Goal: Task Accomplishment & Management: Manage account settings

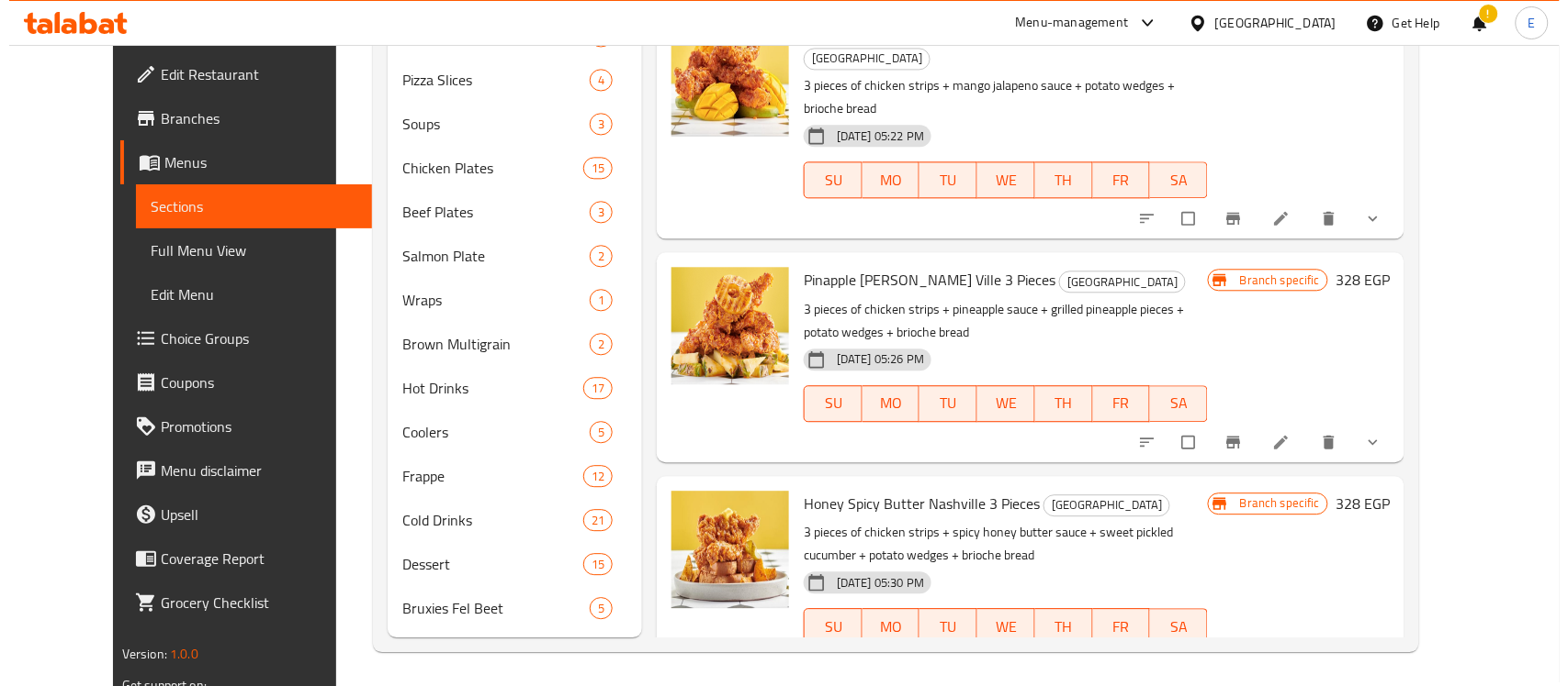
scroll to position [2423, 0]
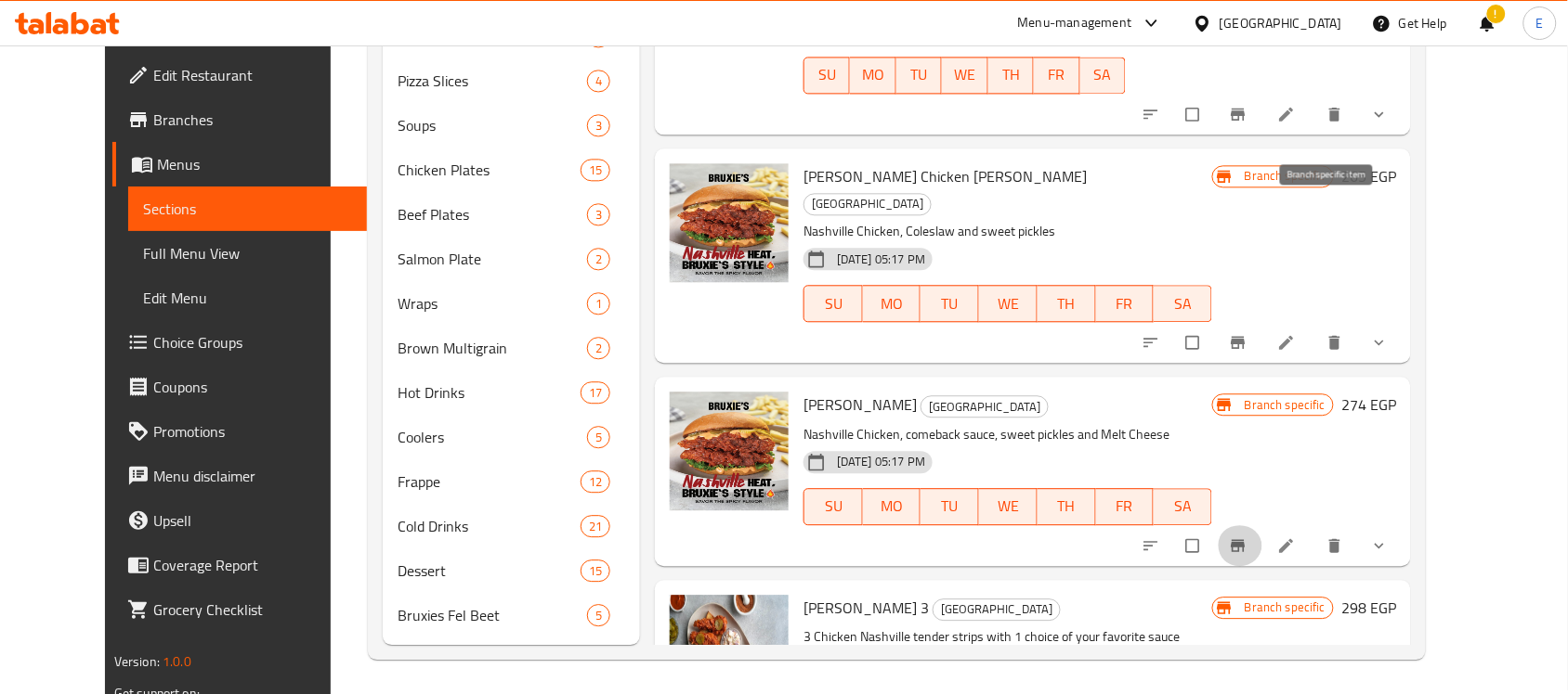
click at [1248, 536] on icon "Branch-specific-item" at bounding box center [1238, 546] width 19 height 19
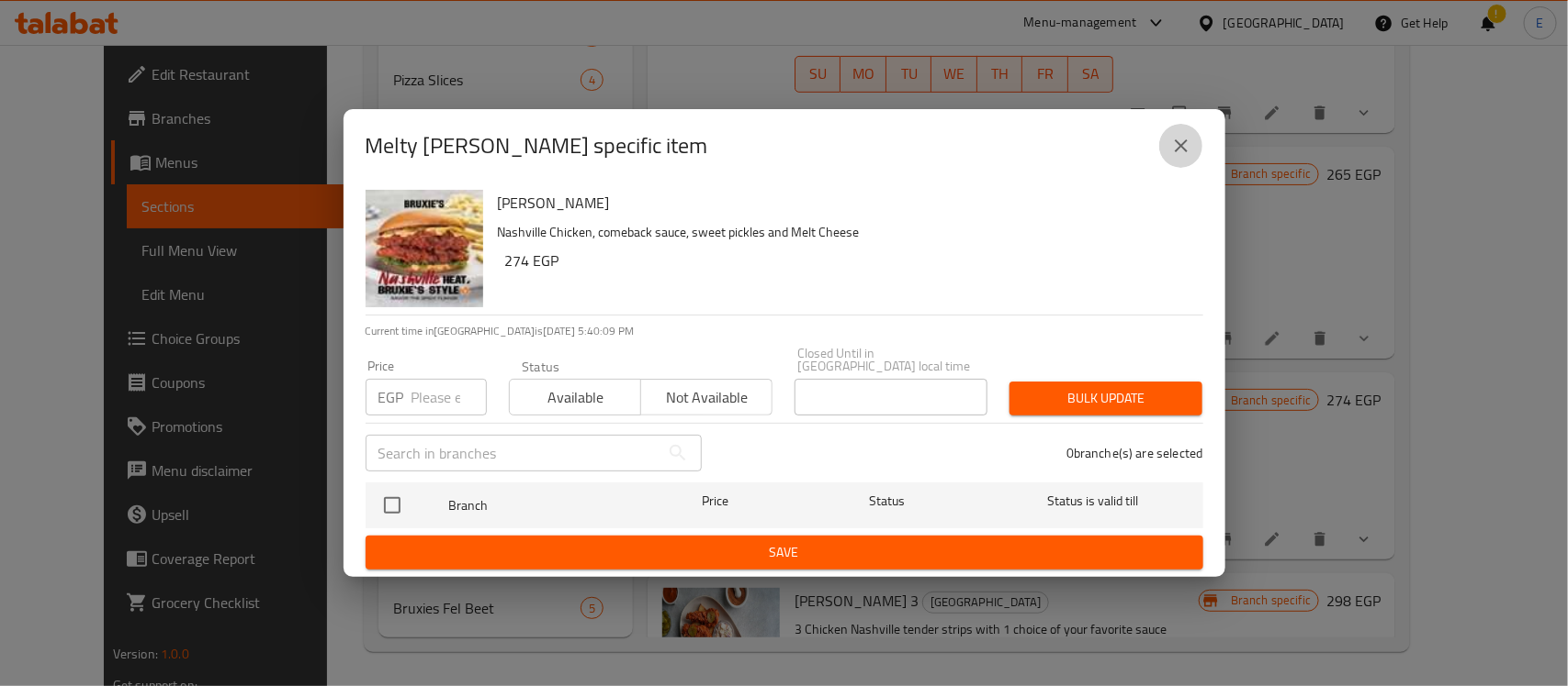
click at [1195, 142] on button "close" at bounding box center [1181, 145] width 44 height 44
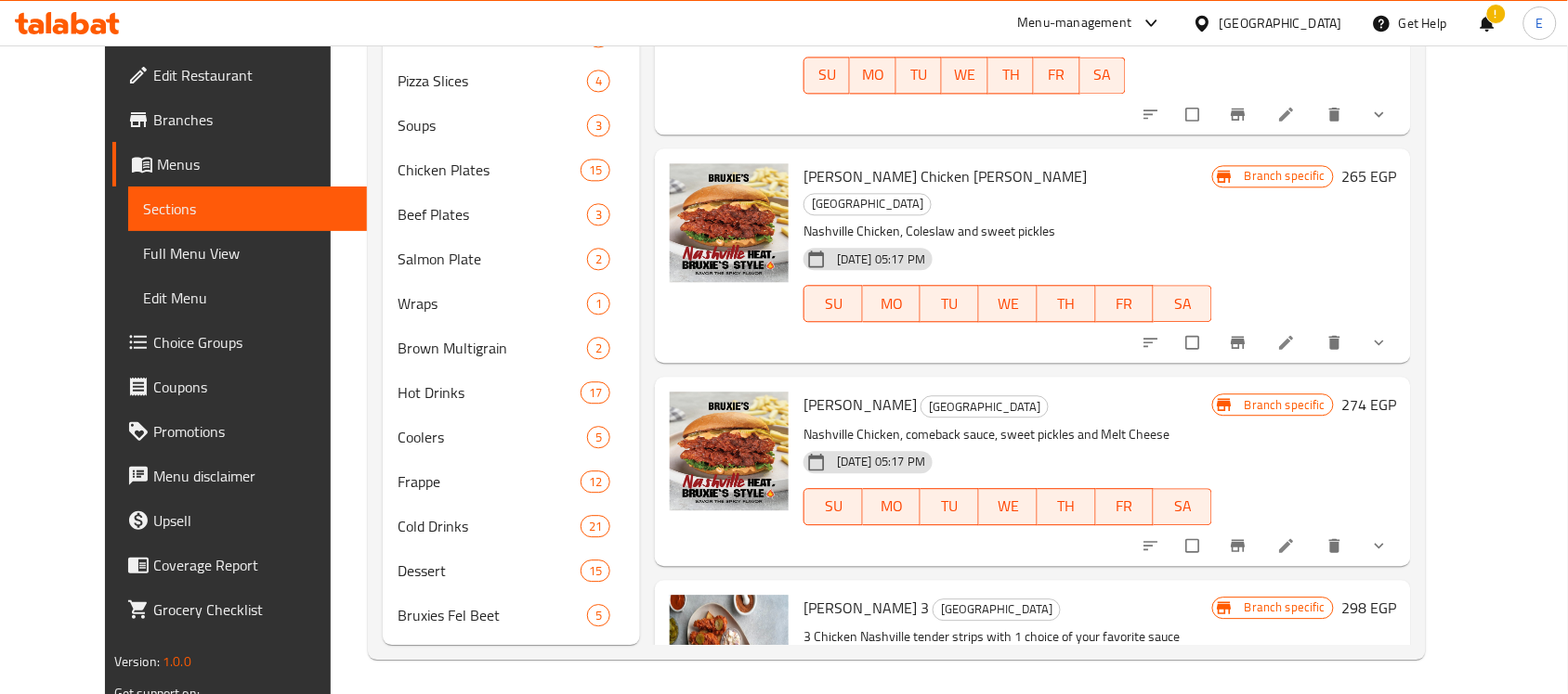
click at [1248, 536] on icon "Branch-specific-item" at bounding box center [1238, 546] width 19 height 19
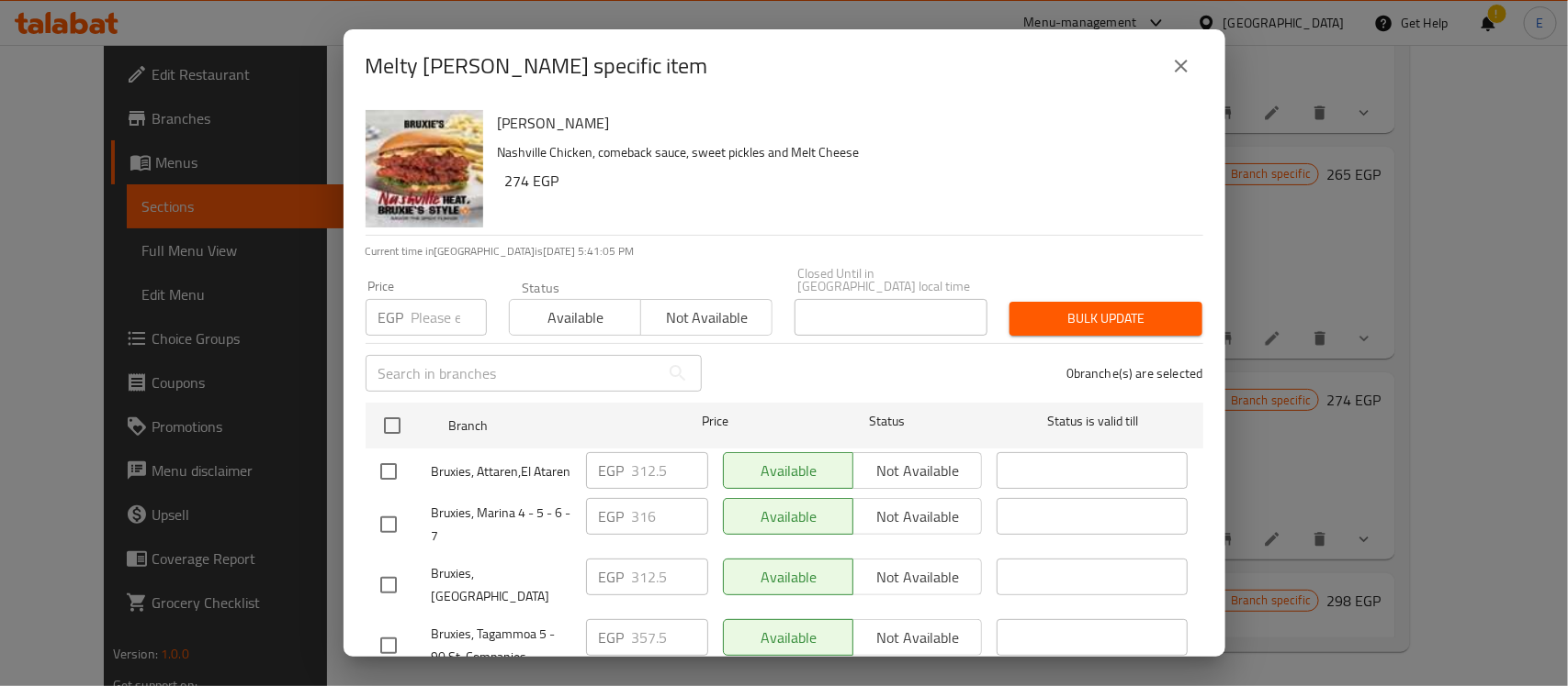
scroll to position [159, 0]
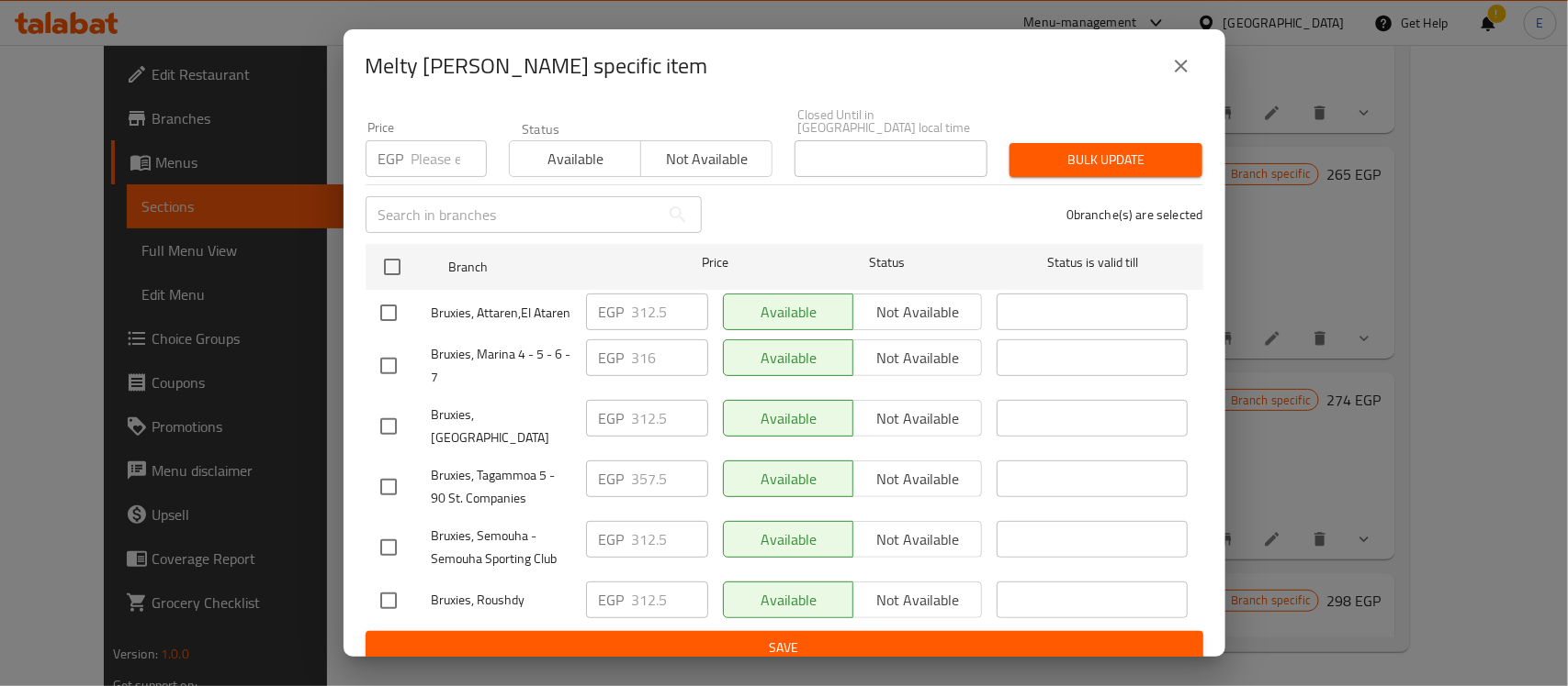
click at [399, 304] on input "checkbox" at bounding box center [388, 313] width 39 height 39
checkbox input "true"
click at [632, 312] on input "312.5" at bounding box center [670, 312] width 76 height 37
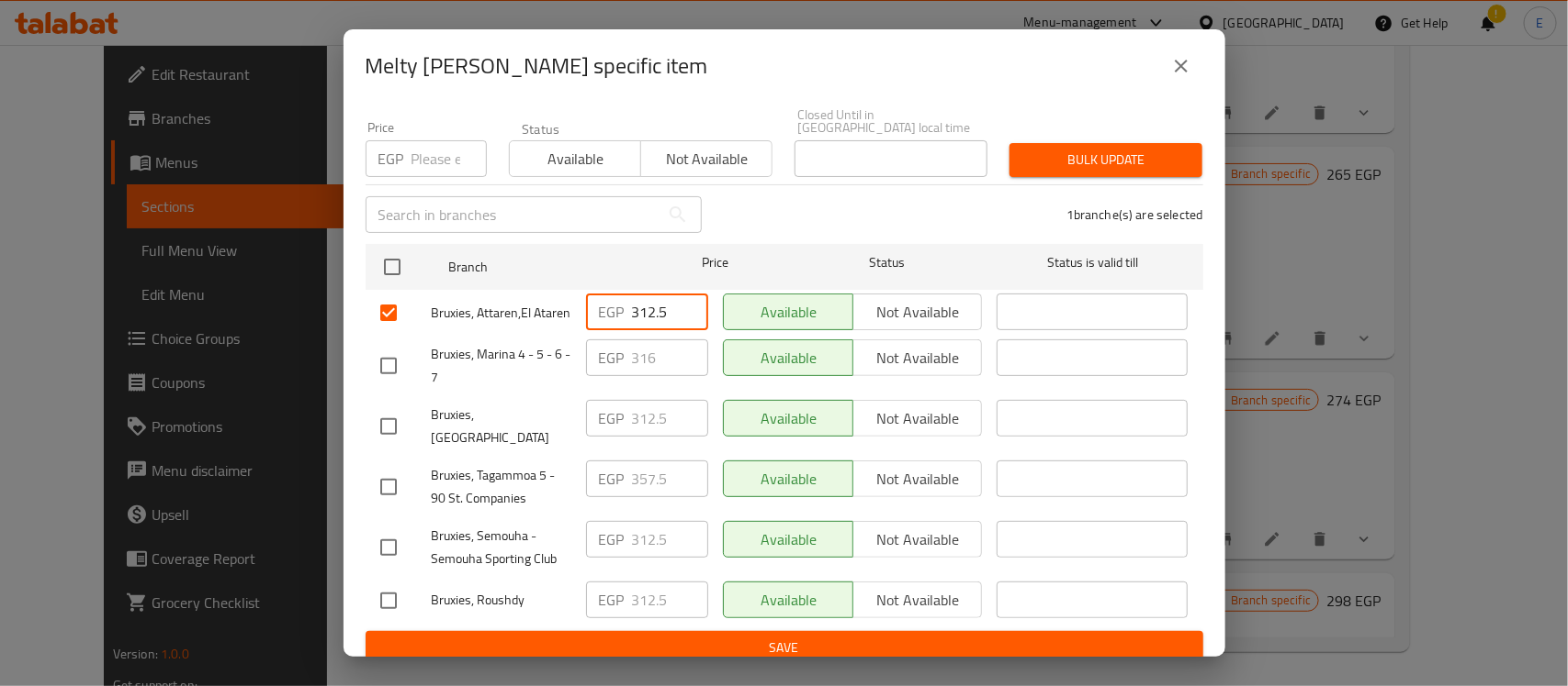
paste input "250"
type input "250"
click at [397, 410] on input "checkbox" at bounding box center [388, 427] width 39 height 39
checkbox input "true"
click at [386, 529] on input "checkbox" at bounding box center [388, 548] width 39 height 39
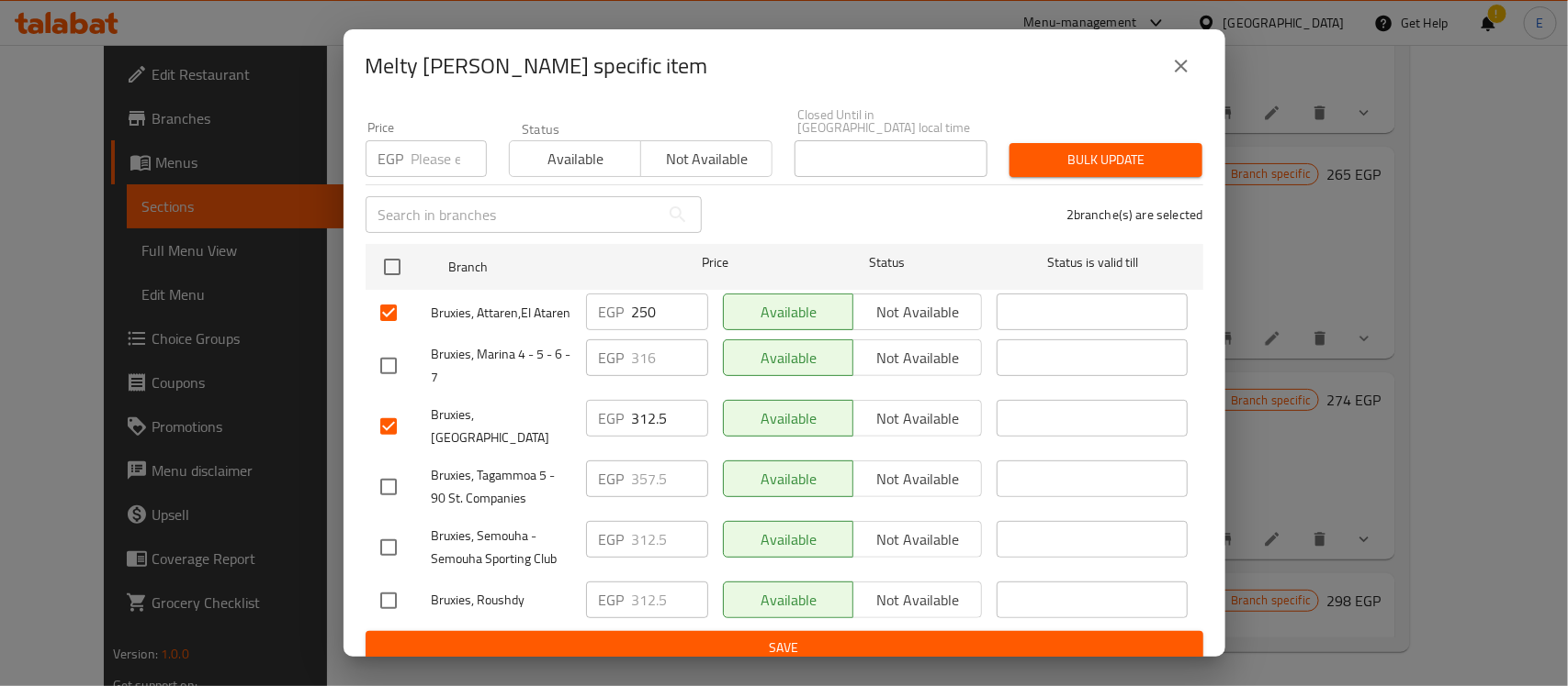
checkbox input "true"
click at [385, 582] on input "checkbox" at bounding box center [388, 602] width 39 height 39
checkbox input "true"
click at [635, 588] on input "312.5" at bounding box center [670, 601] width 76 height 37
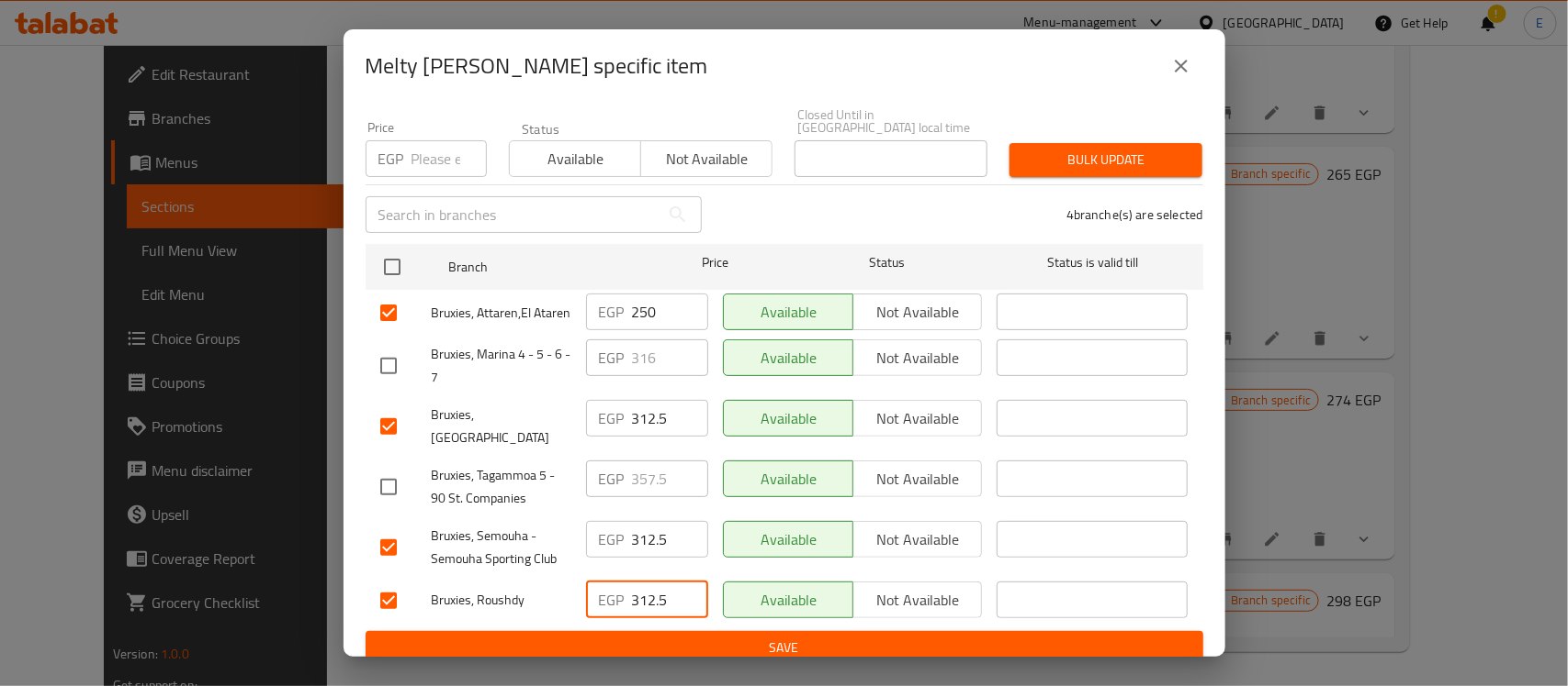
paste input "250"
click at [635, 588] on input "250" at bounding box center [670, 601] width 76 height 37
type input "250"
click at [649, 534] on input "312.5" at bounding box center [670, 540] width 76 height 37
paste input "250"
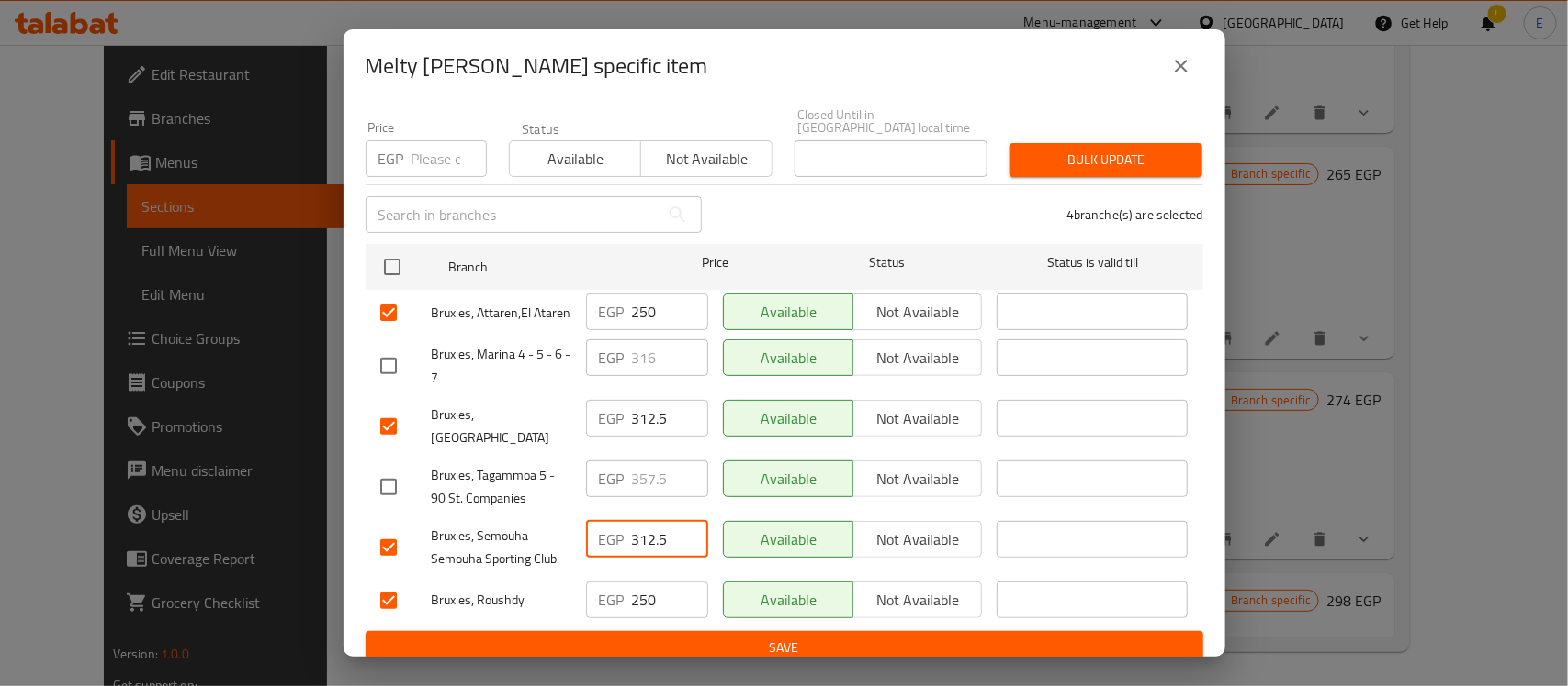
click at [649, 534] on input "312.5" at bounding box center [670, 540] width 76 height 37
type input "250"
click at [646, 418] on input "312.5" at bounding box center [670, 419] width 76 height 37
paste input "250"
click at [646, 418] on input "250" at bounding box center [670, 419] width 76 height 37
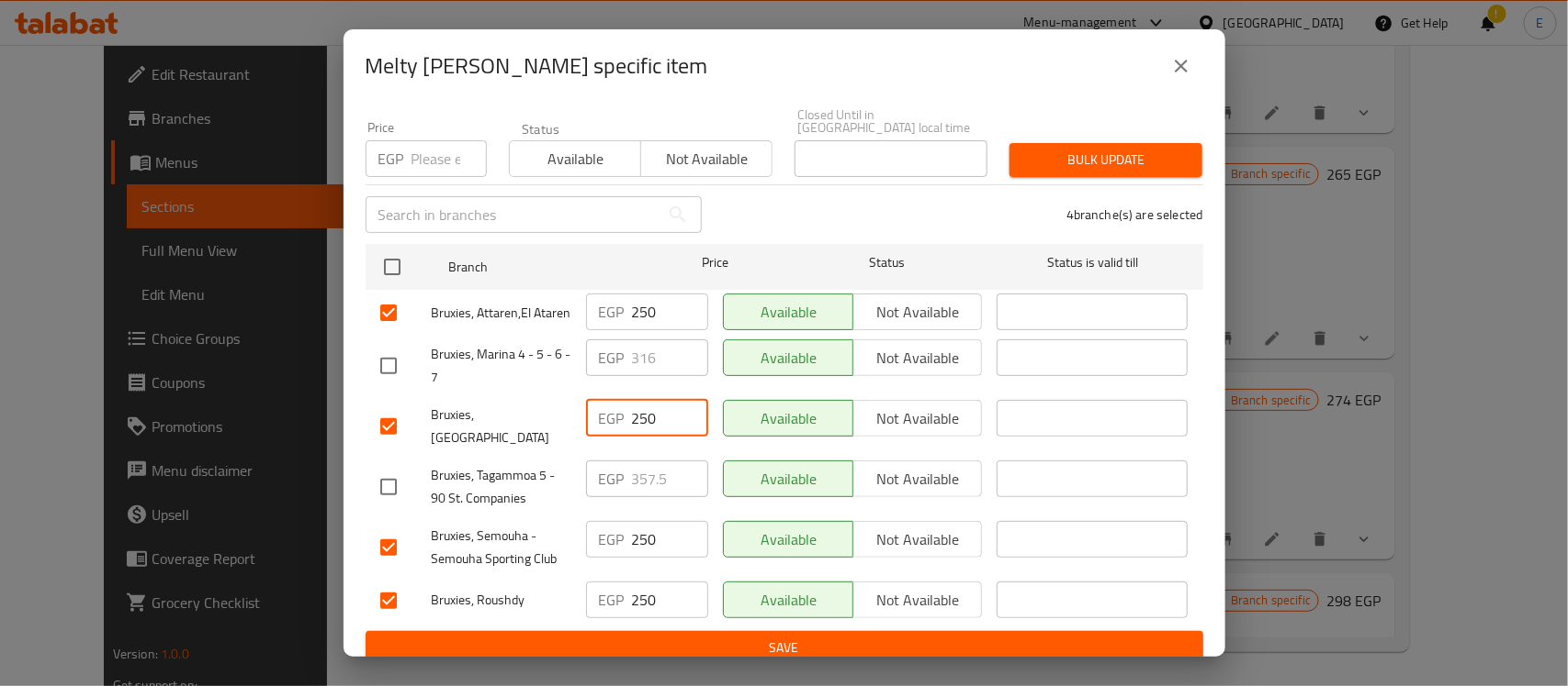
type input "250"
click at [390, 468] on input "checkbox" at bounding box center [388, 487] width 39 height 39
checkbox input "true"
click at [636, 477] on input "357.5" at bounding box center [670, 479] width 76 height 37
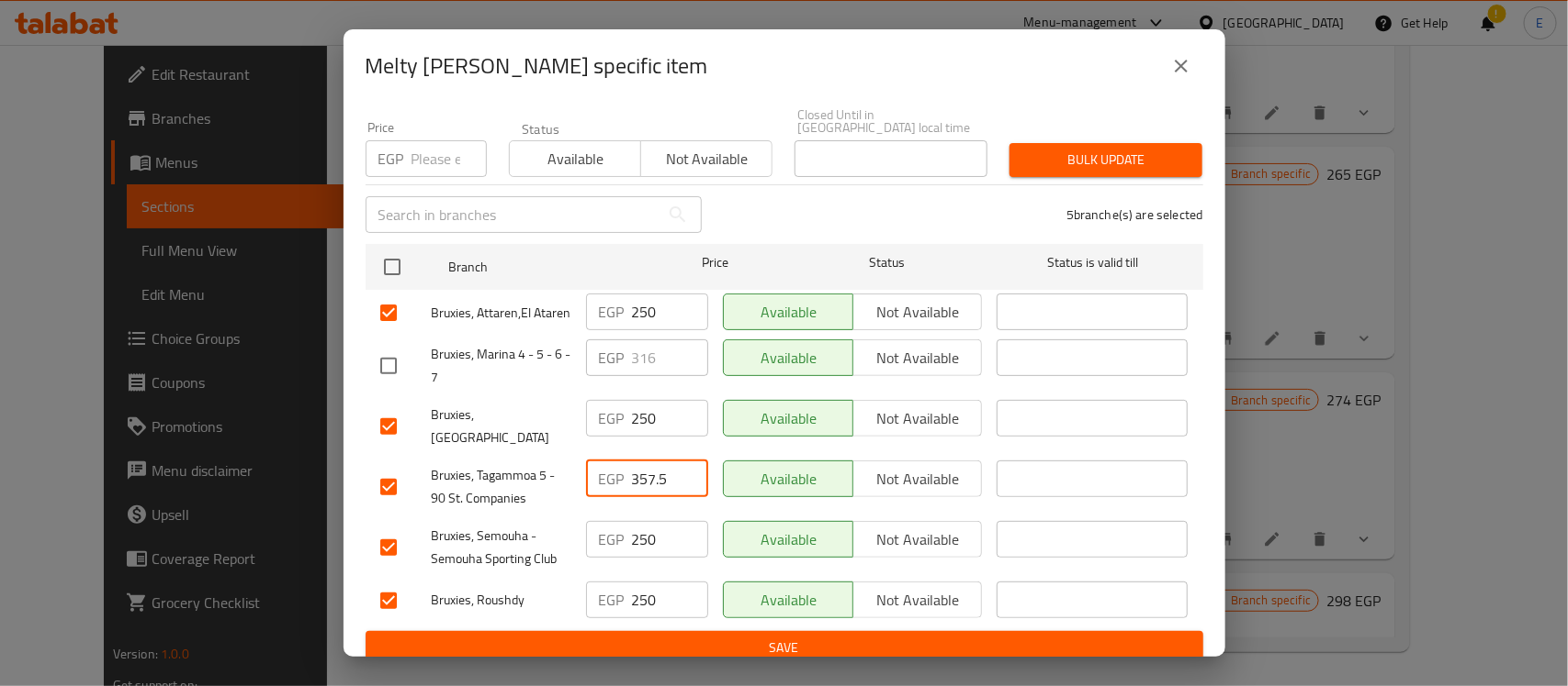
paste input "286"
click at [636, 477] on input "286" at bounding box center [670, 479] width 76 height 37
type input "286"
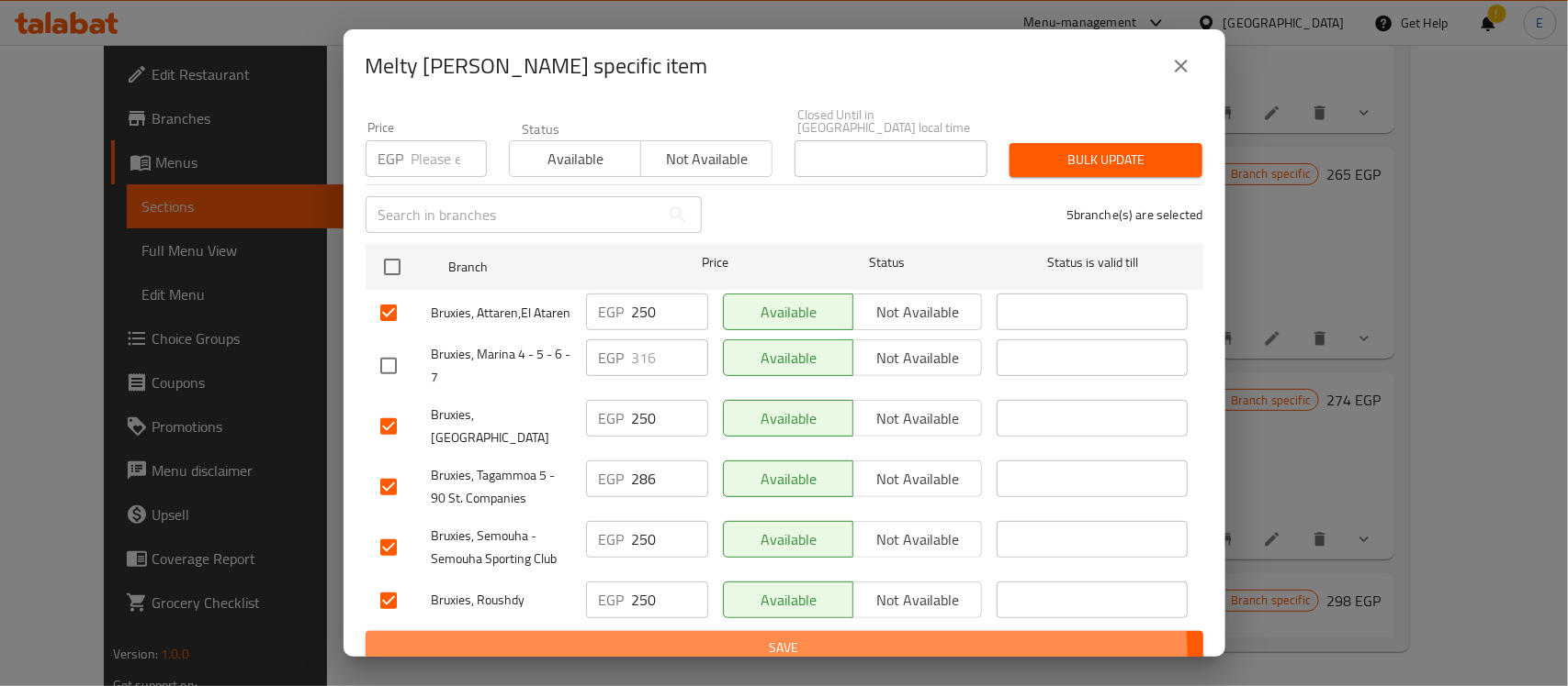
click at [682, 648] on button "Save" at bounding box center [784, 648] width 838 height 34
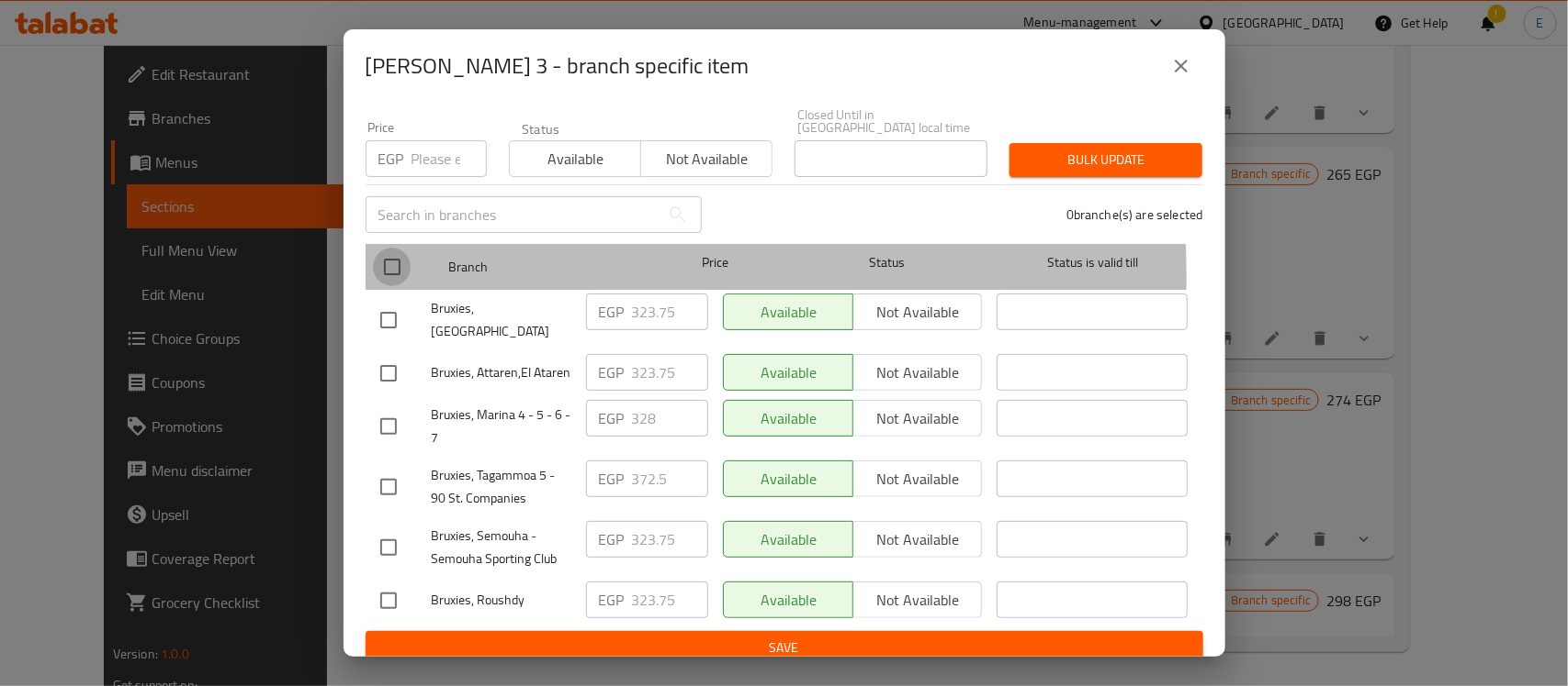
click at [405, 264] on input "checkbox" at bounding box center [392, 267] width 39 height 39
checkbox input "true"
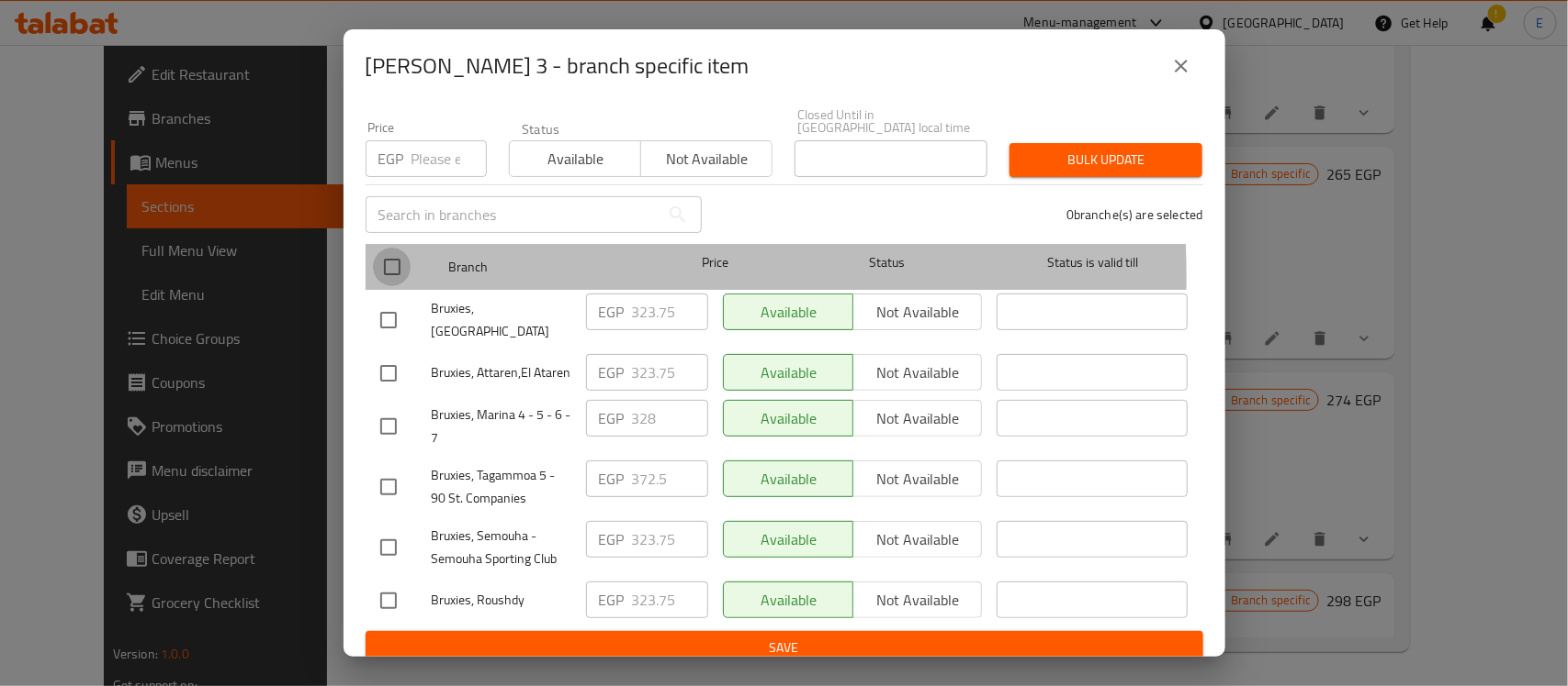
checkbox input "true"
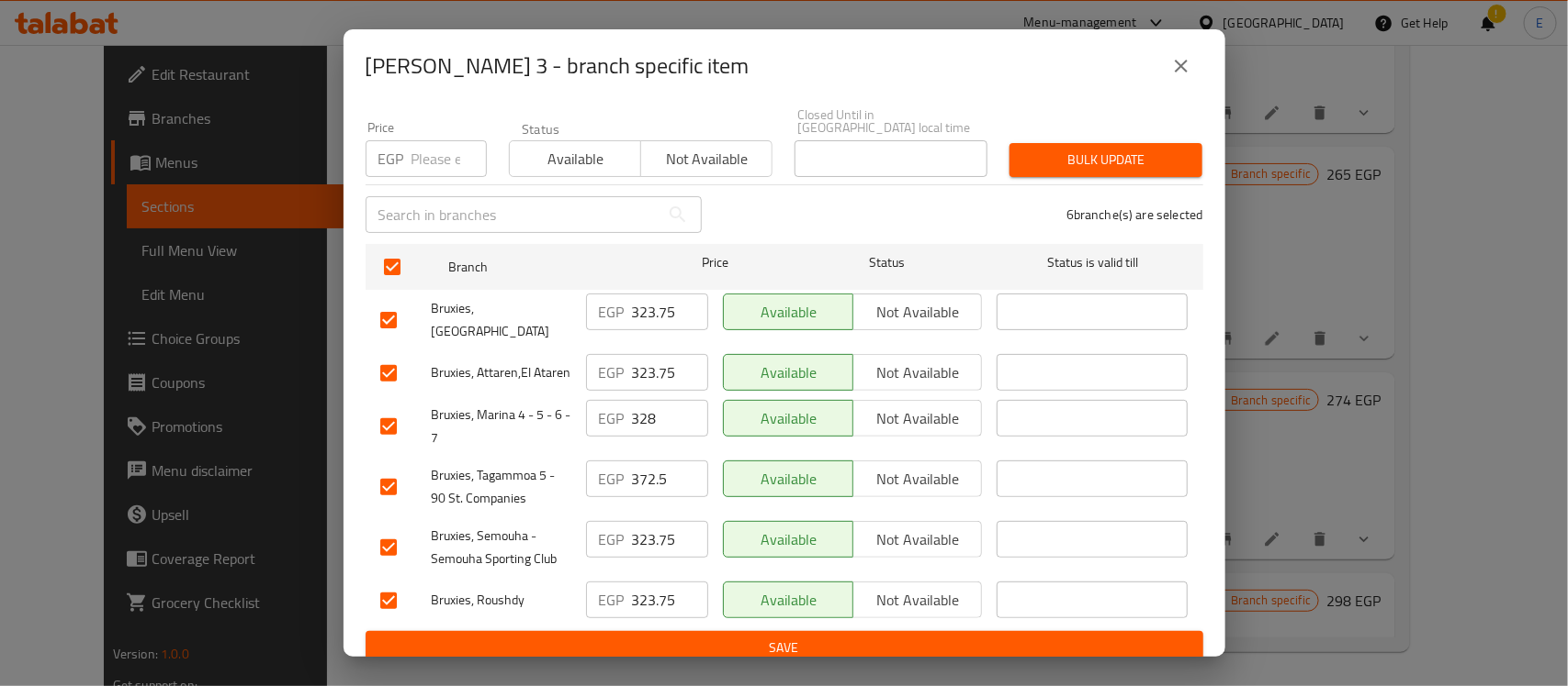
click at [649, 309] on input "323.75" at bounding box center [670, 312] width 76 height 37
click at [649, 293] on input "323.75" at bounding box center [670, 312] width 76 height 37
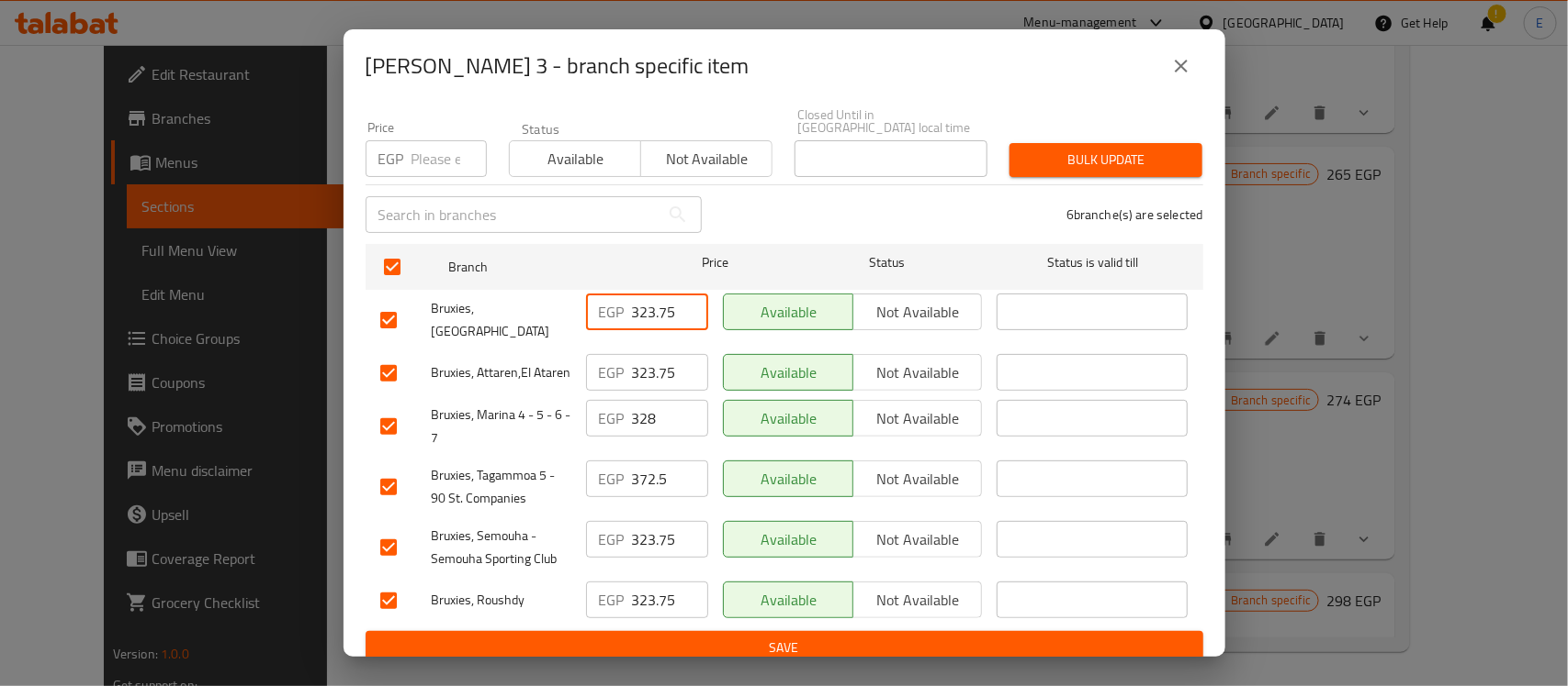
paste input "259"
type input "259"
click at [635, 355] on input "323.75" at bounding box center [670, 373] width 76 height 37
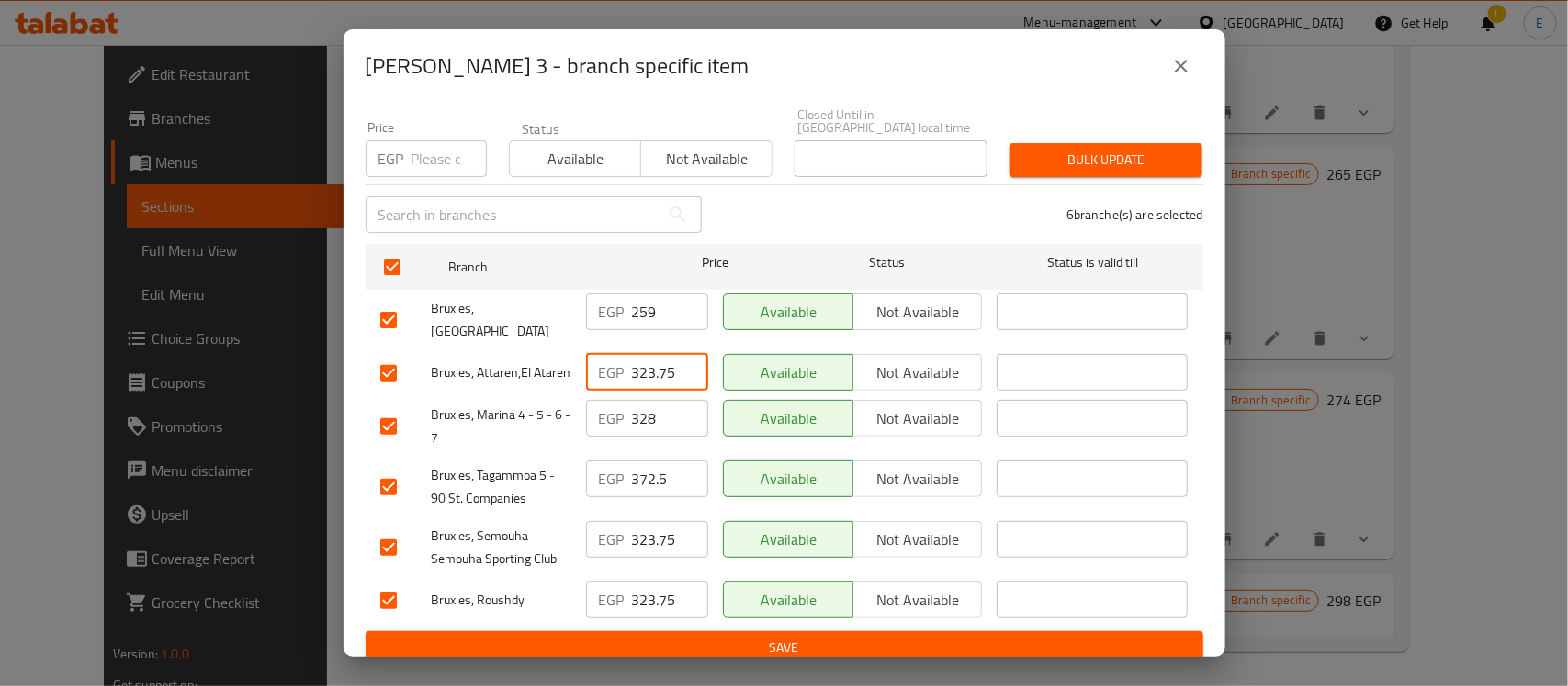
paste input "259"
type input "259"
click at [652, 525] on input "323.75" at bounding box center [670, 540] width 76 height 37
paste input "259"
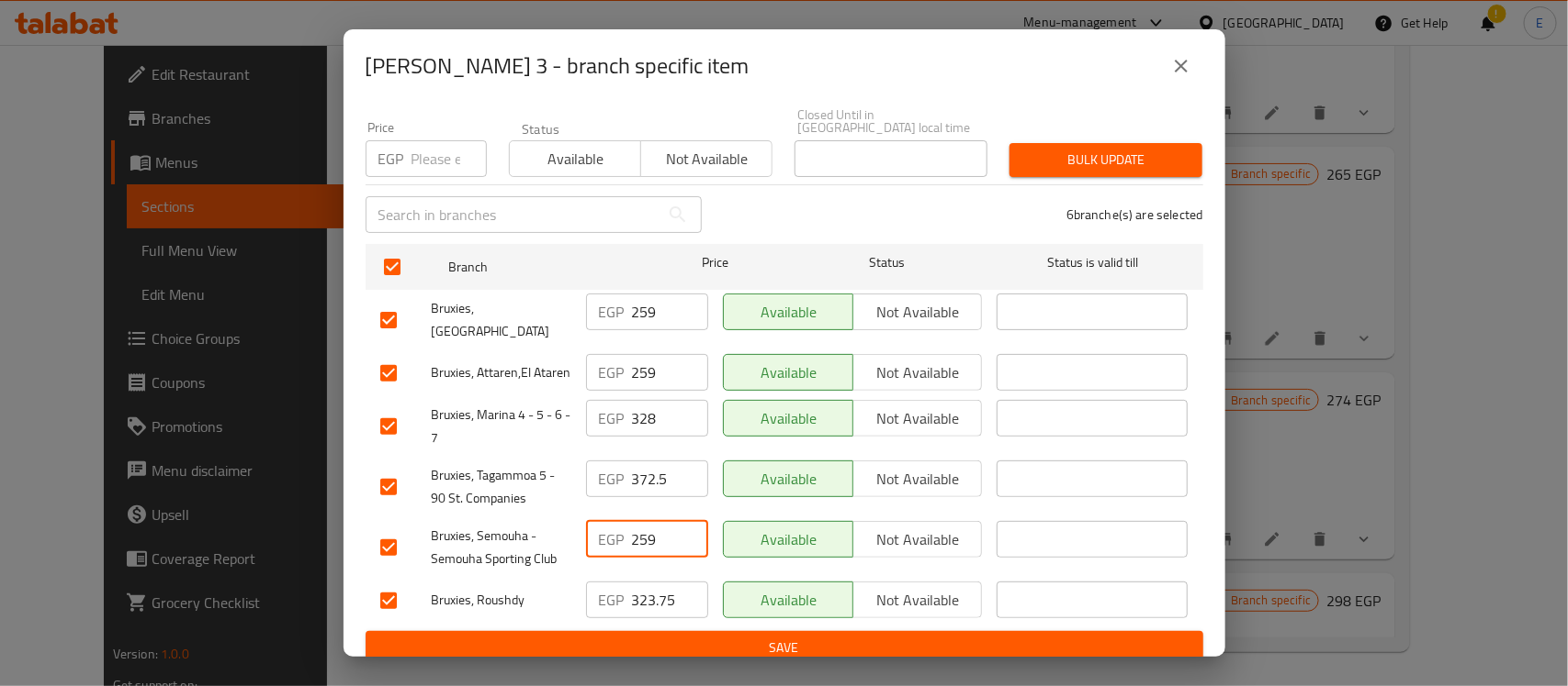
click at [652, 525] on input "259" at bounding box center [670, 540] width 76 height 37
type input "259"
click at [649, 597] on input "323.75" at bounding box center [670, 601] width 76 height 37
paste input "259"
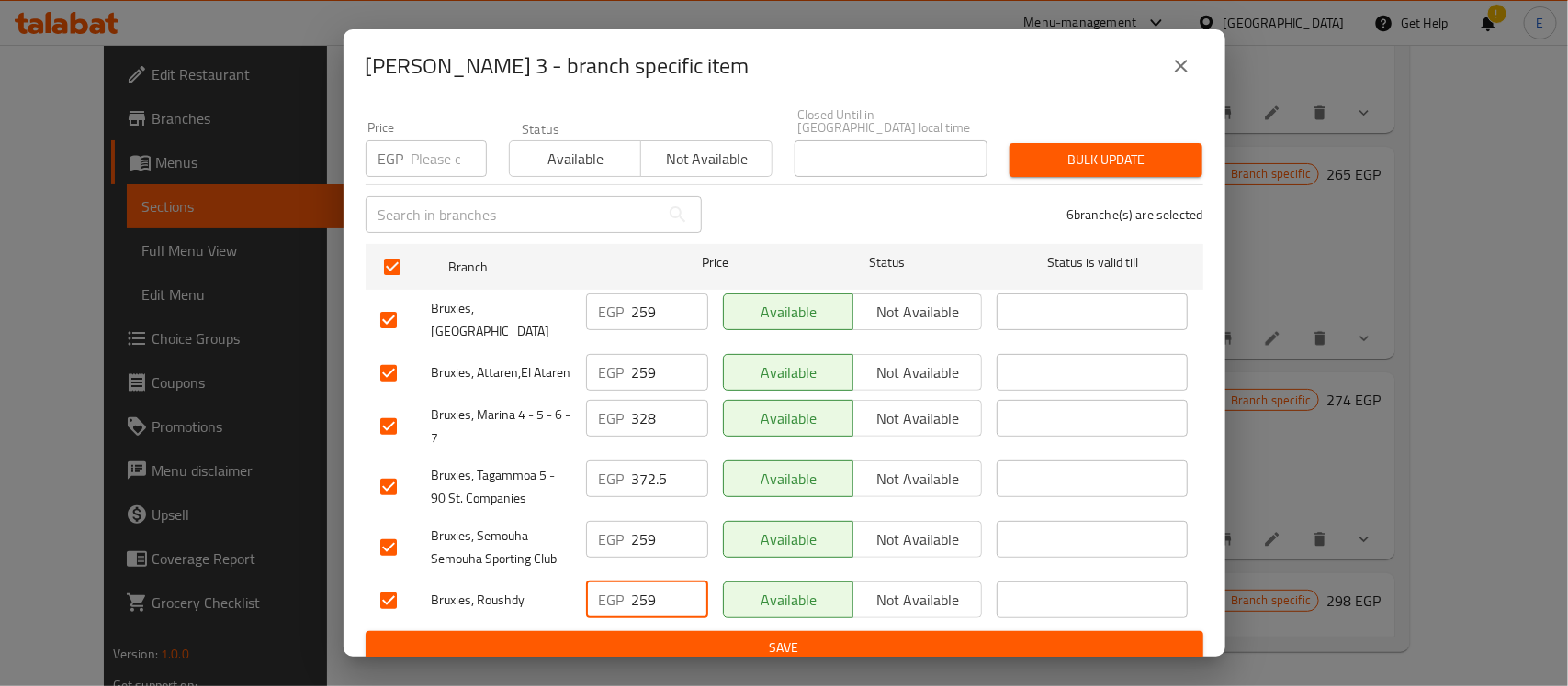
click at [649, 597] on input "259" at bounding box center [670, 601] width 76 height 37
type input "259"
click at [643, 461] on input "372.5" at bounding box center [670, 479] width 76 height 37
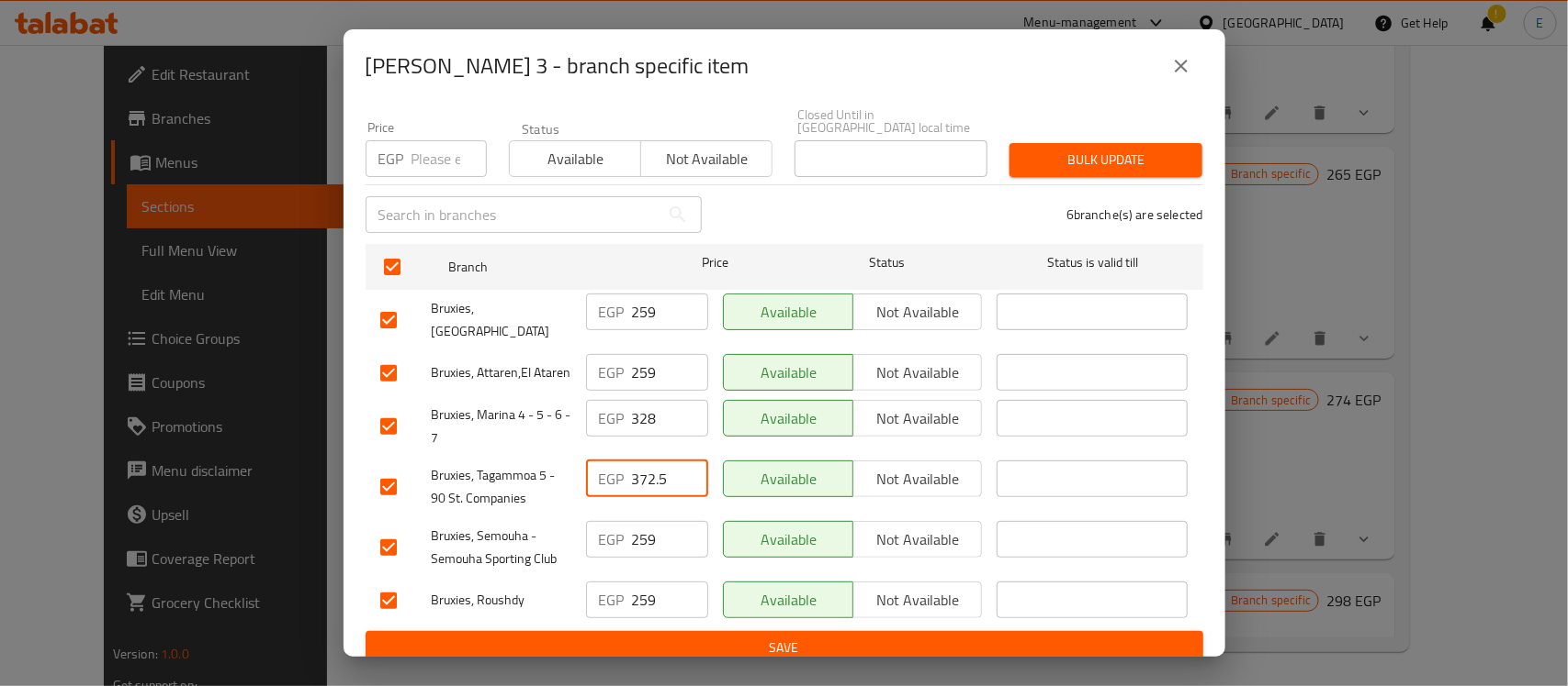
click at [646, 582] on input "259" at bounding box center [670, 601] width 76 height 37
click at [649, 474] on input "372.5" at bounding box center [670, 479] width 76 height 37
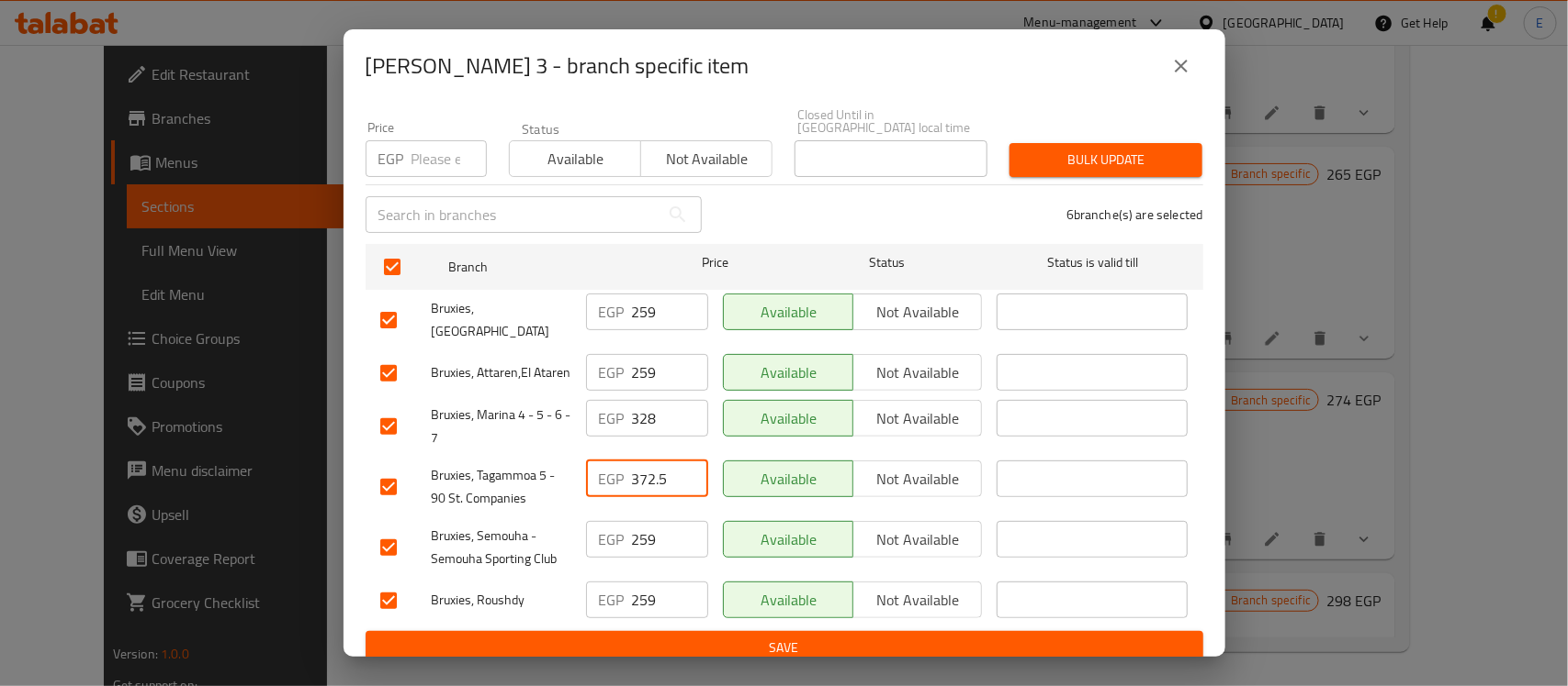
click at [649, 474] on input "372.5" at bounding box center [670, 479] width 76 height 37
click at [632, 472] on input "372.5" at bounding box center [670, 479] width 76 height 37
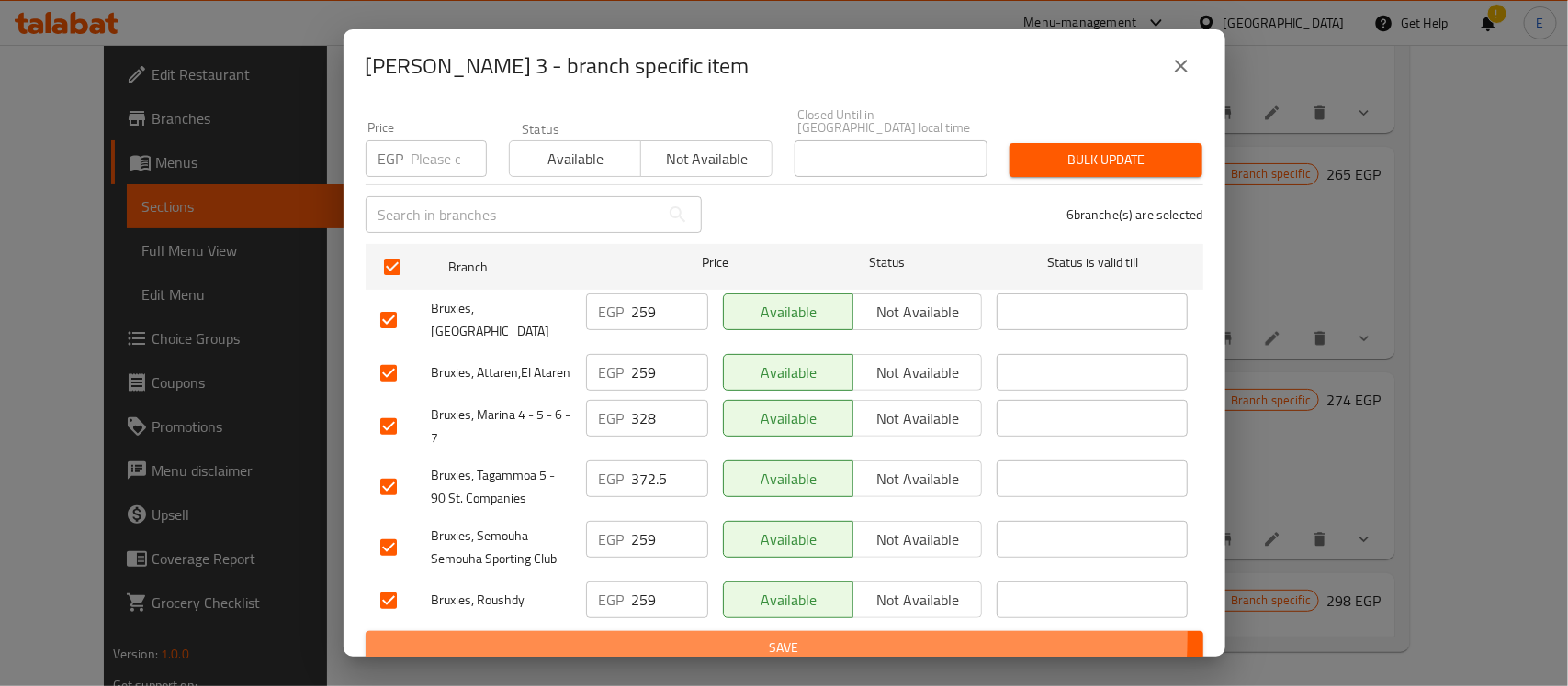
click at [686, 631] on button "Save" at bounding box center [784, 648] width 838 height 34
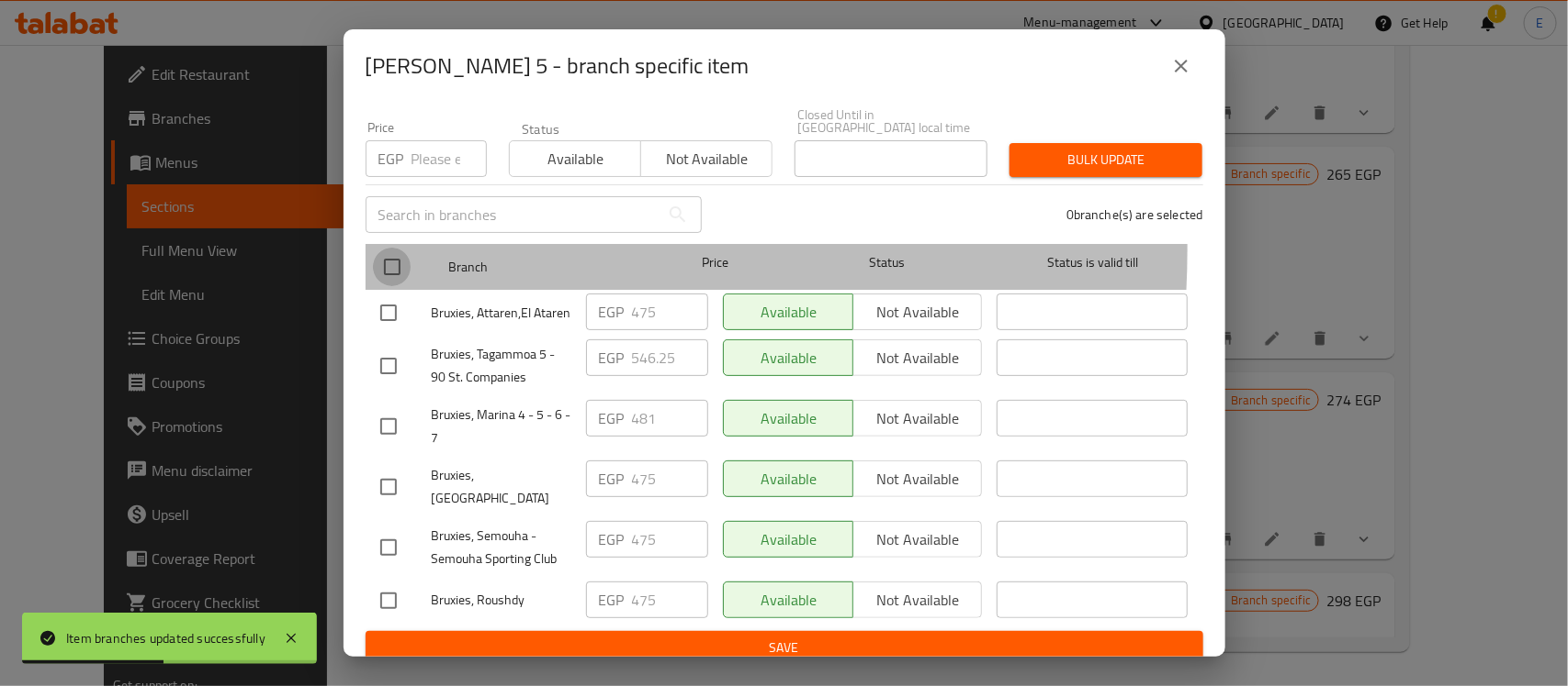
click at [391, 248] on input "checkbox" at bounding box center [392, 267] width 39 height 39
checkbox input "true"
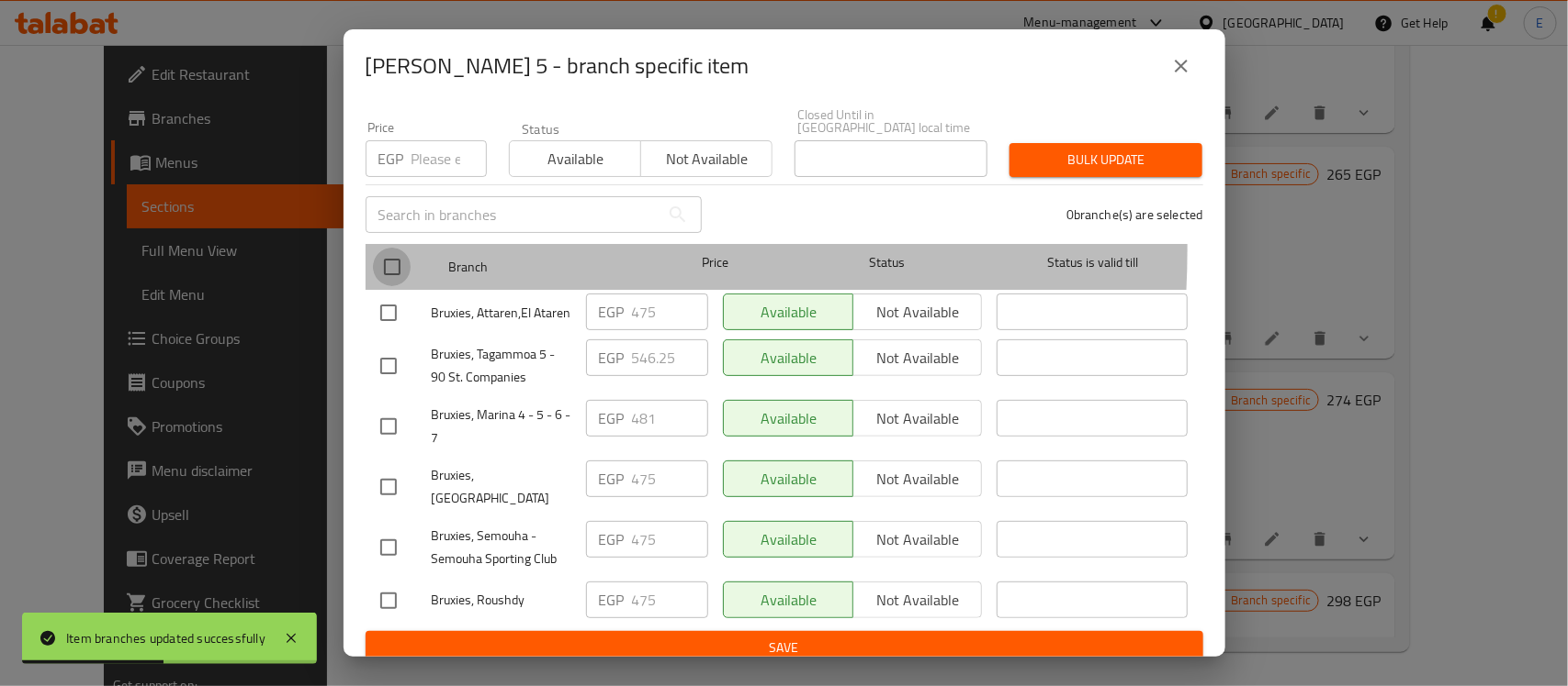
checkbox input "true"
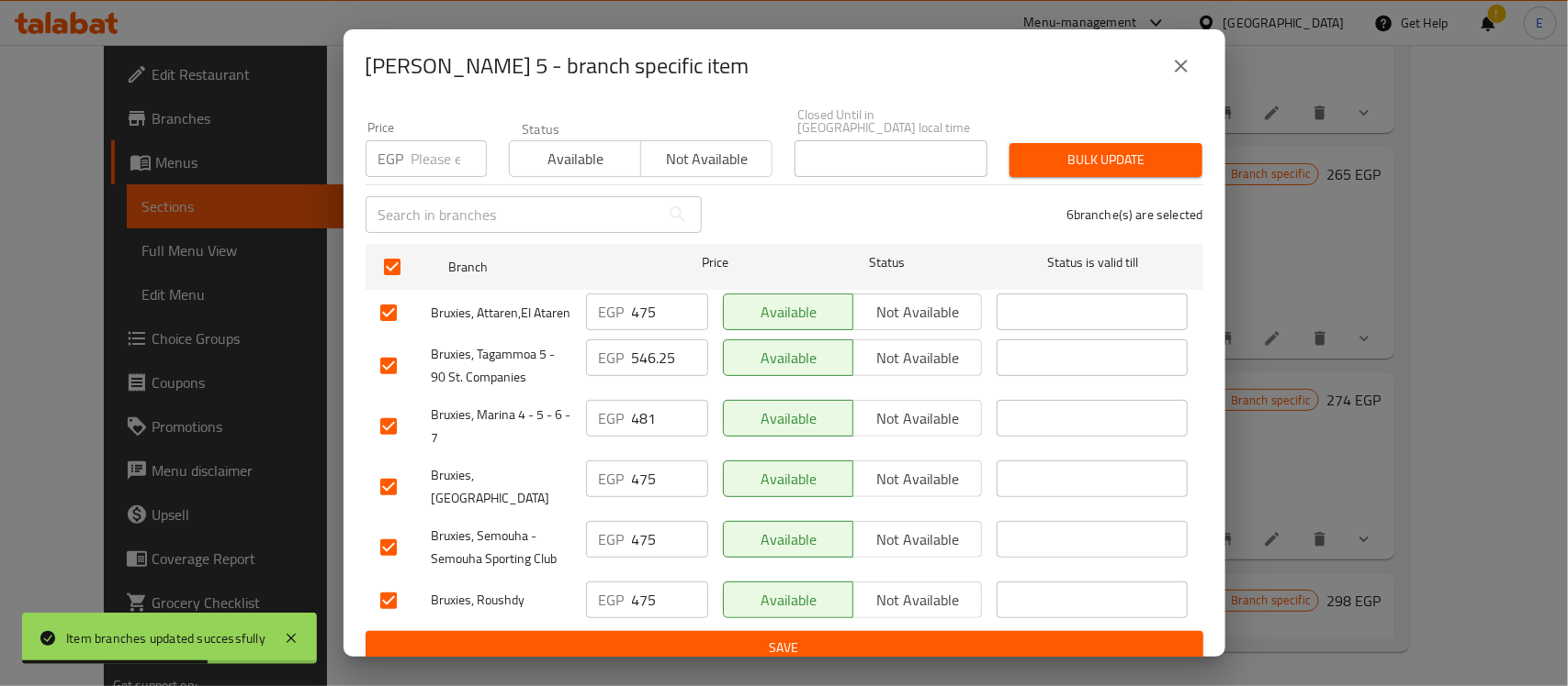
click at [657, 298] on input "475" at bounding box center [670, 312] width 76 height 37
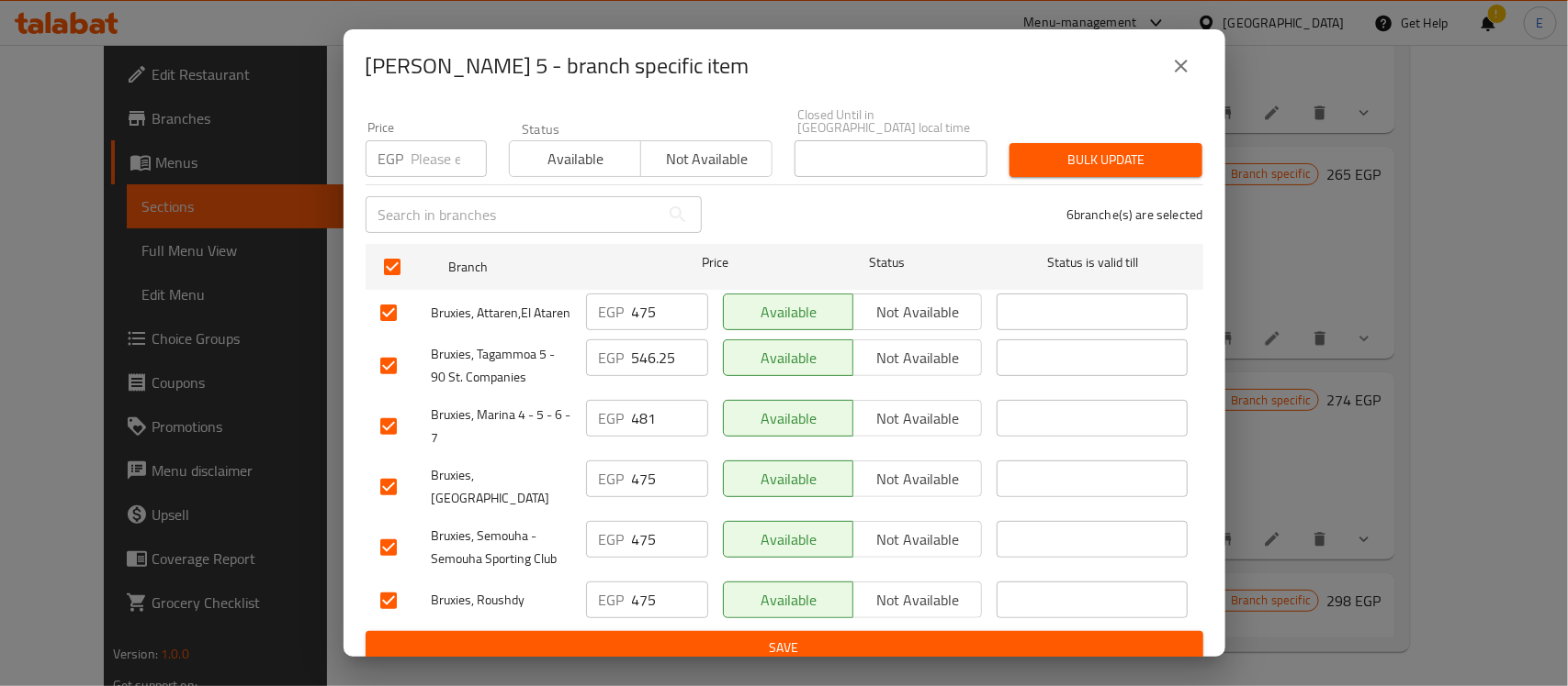
click at [652, 298] on input "475" at bounding box center [670, 312] width 76 height 37
paste input "380"
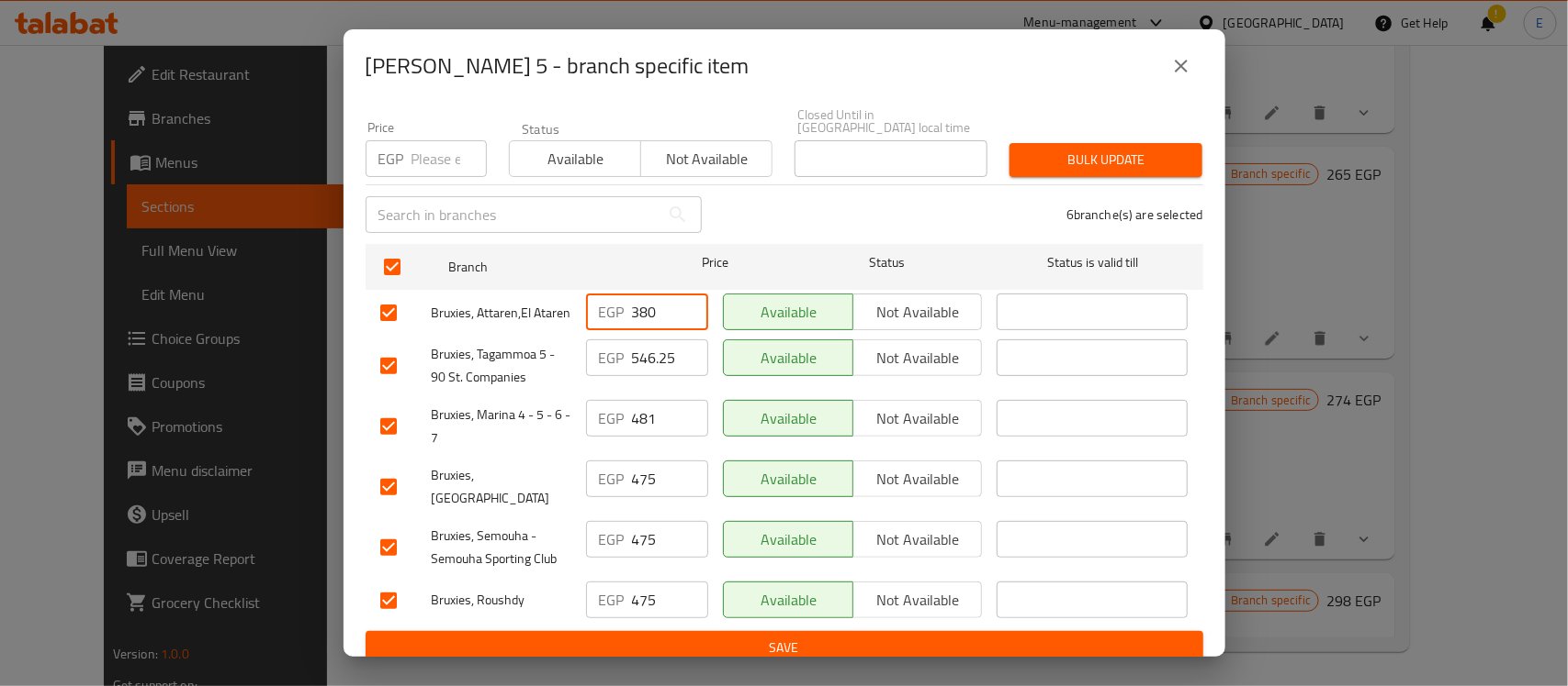
type input "380"
click at [632, 489] on input "475" at bounding box center [670, 479] width 76 height 37
paste input "380"
type input "380"
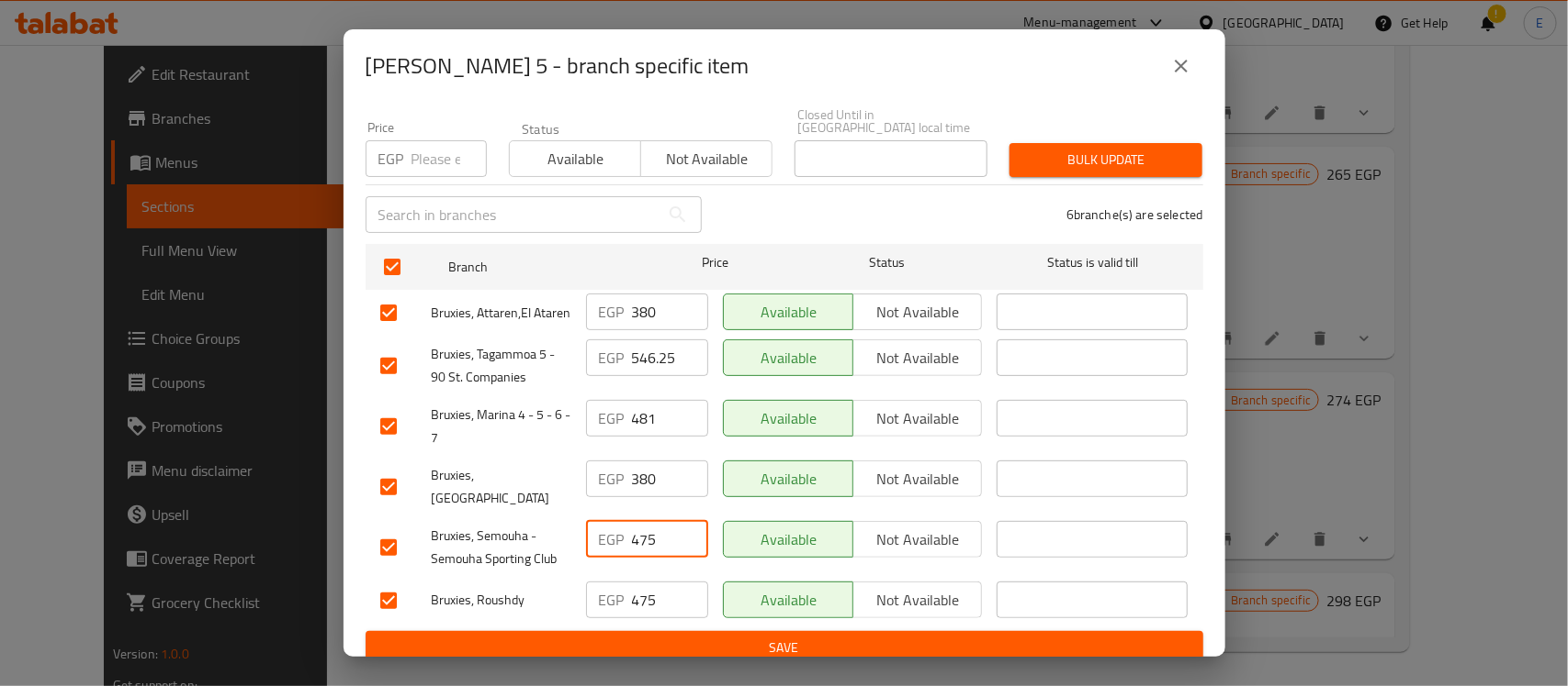
click at [632, 522] on input "475" at bounding box center [670, 540] width 76 height 37
paste input "380"
click at [632, 522] on input "380" at bounding box center [670, 540] width 76 height 37
type input "380"
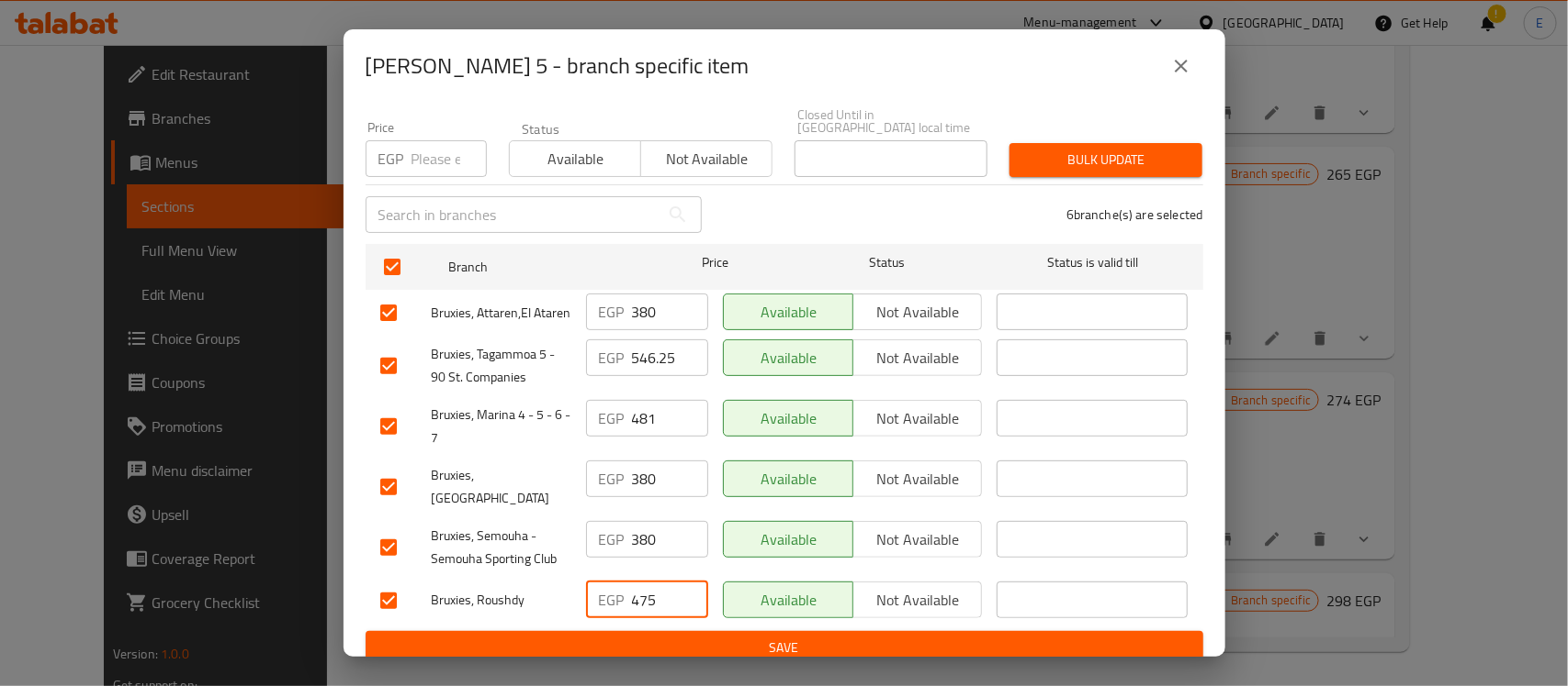
click at [646, 593] on input "475" at bounding box center [670, 601] width 76 height 37
paste input "380"
click at [646, 593] on input "380" at bounding box center [670, 601] width 76 height 37
type input "380"
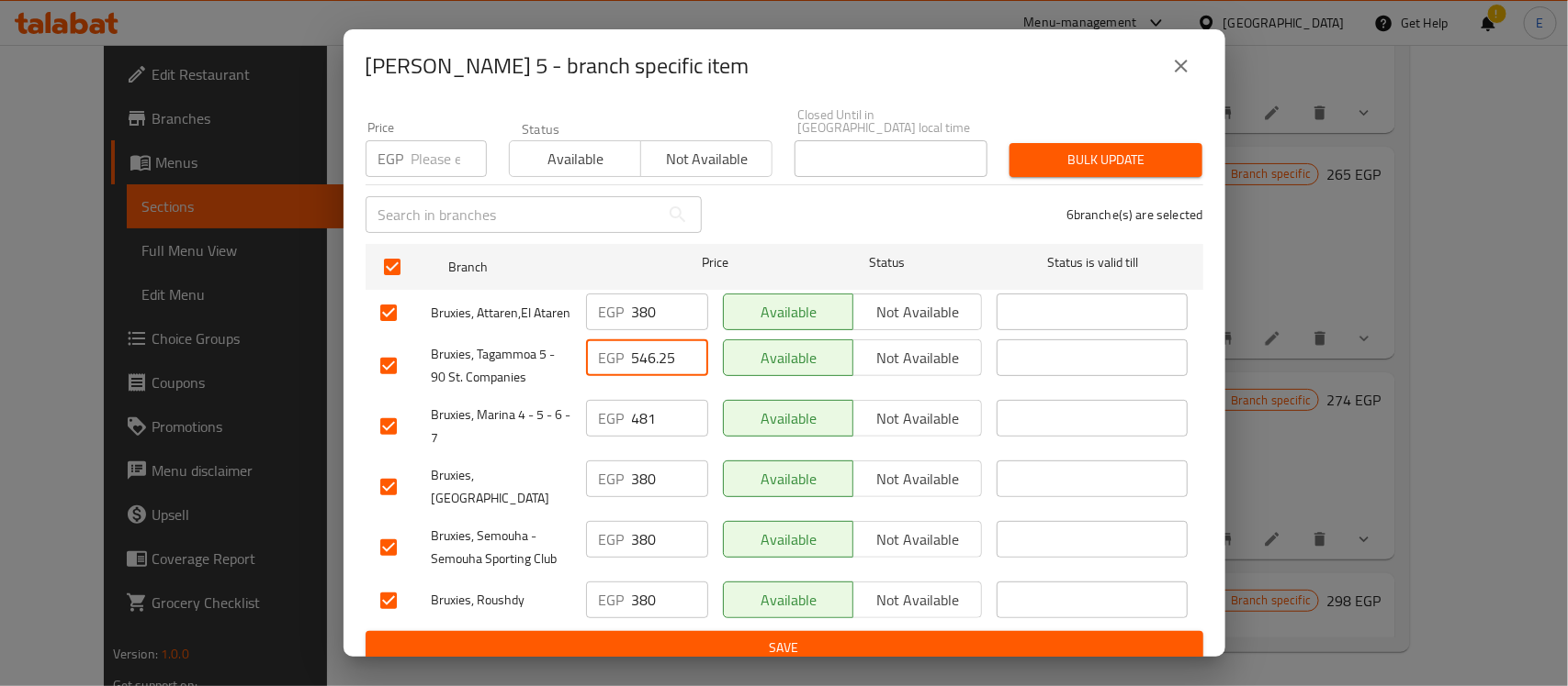
click at [658, 354] on input "546.25" at bounding box center [670, 358] width 76 height 37
click at [663, 361] on input "546.25" at bounding box center [670, 358] width 76 height 37
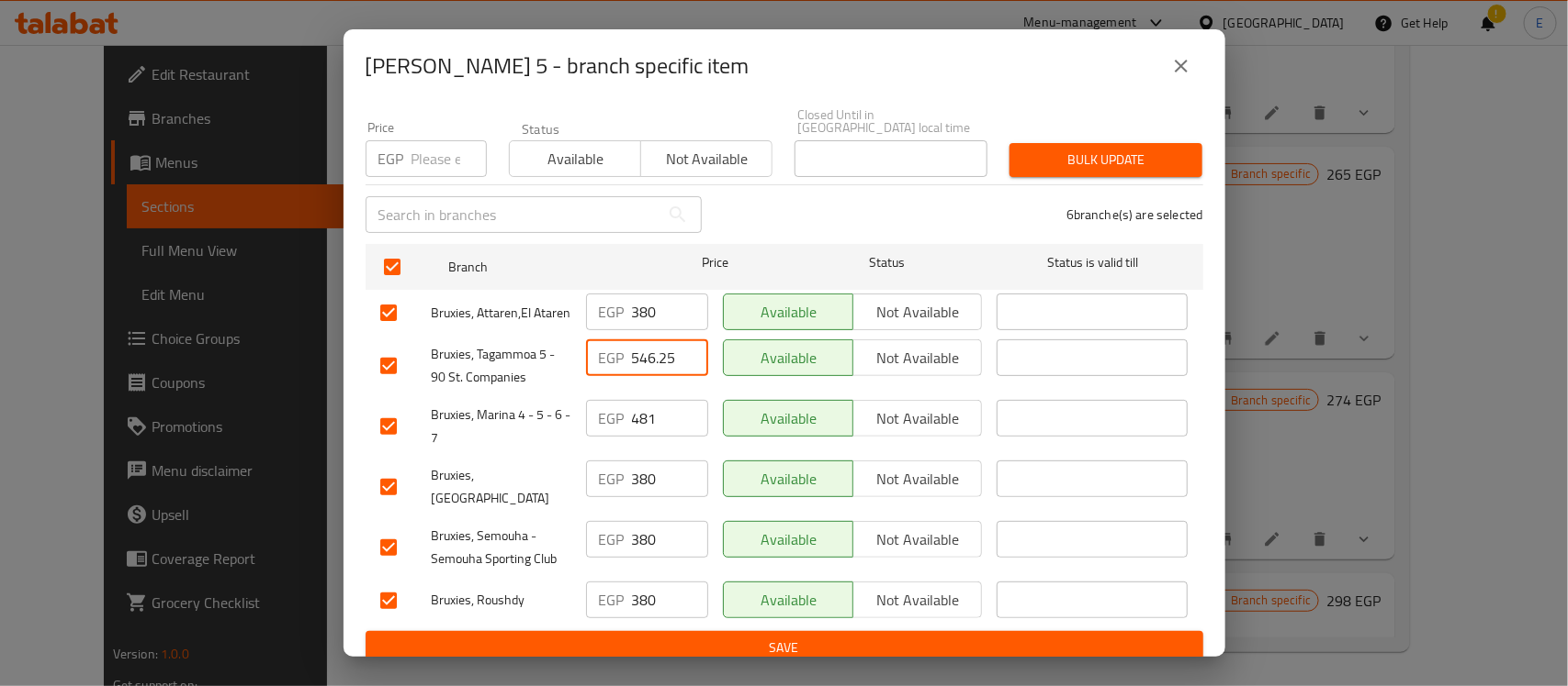
click at [663, 361] on input "546.25" at bounding box center [670, 358] width 76 height 37
paste input "437"
type input "437"
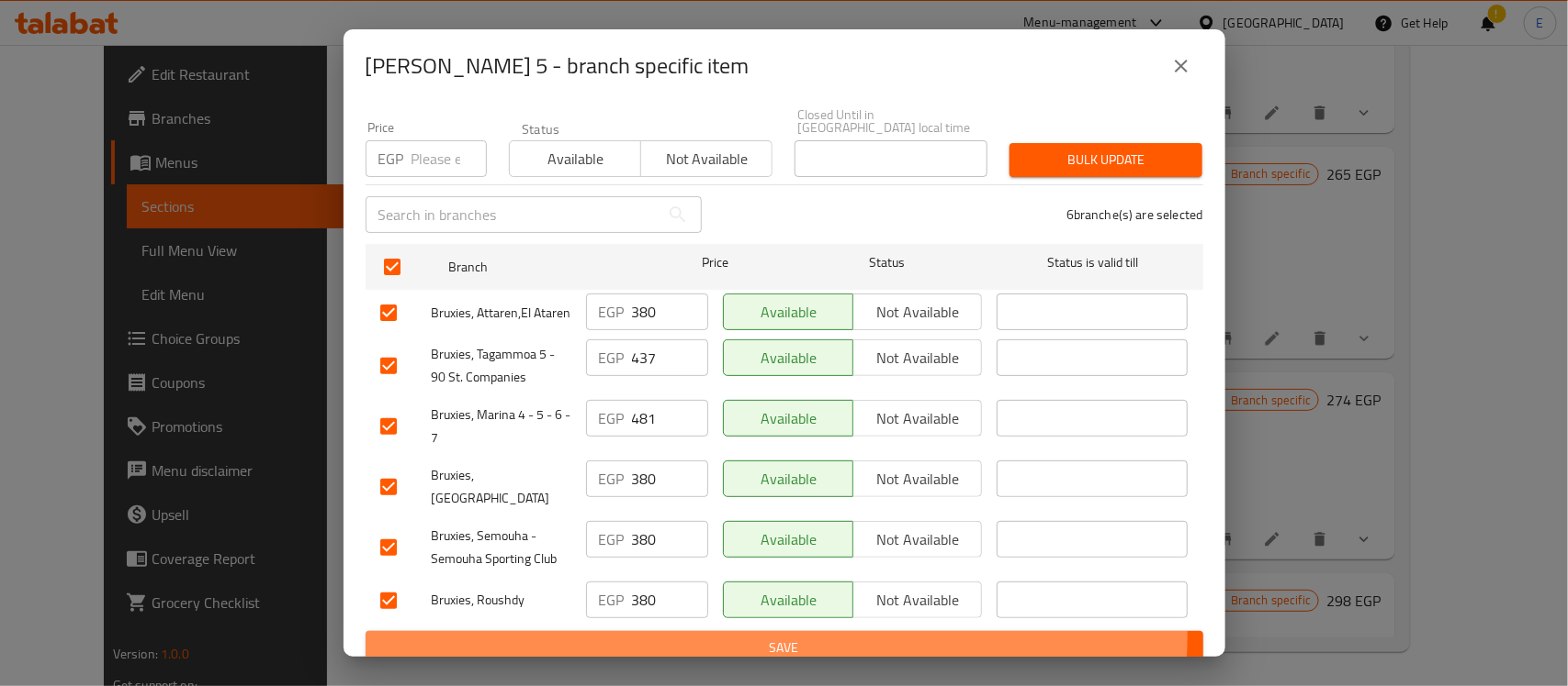
click at [726, 631] on button "Save" at bounding box center [784, 648] width 838 height 34
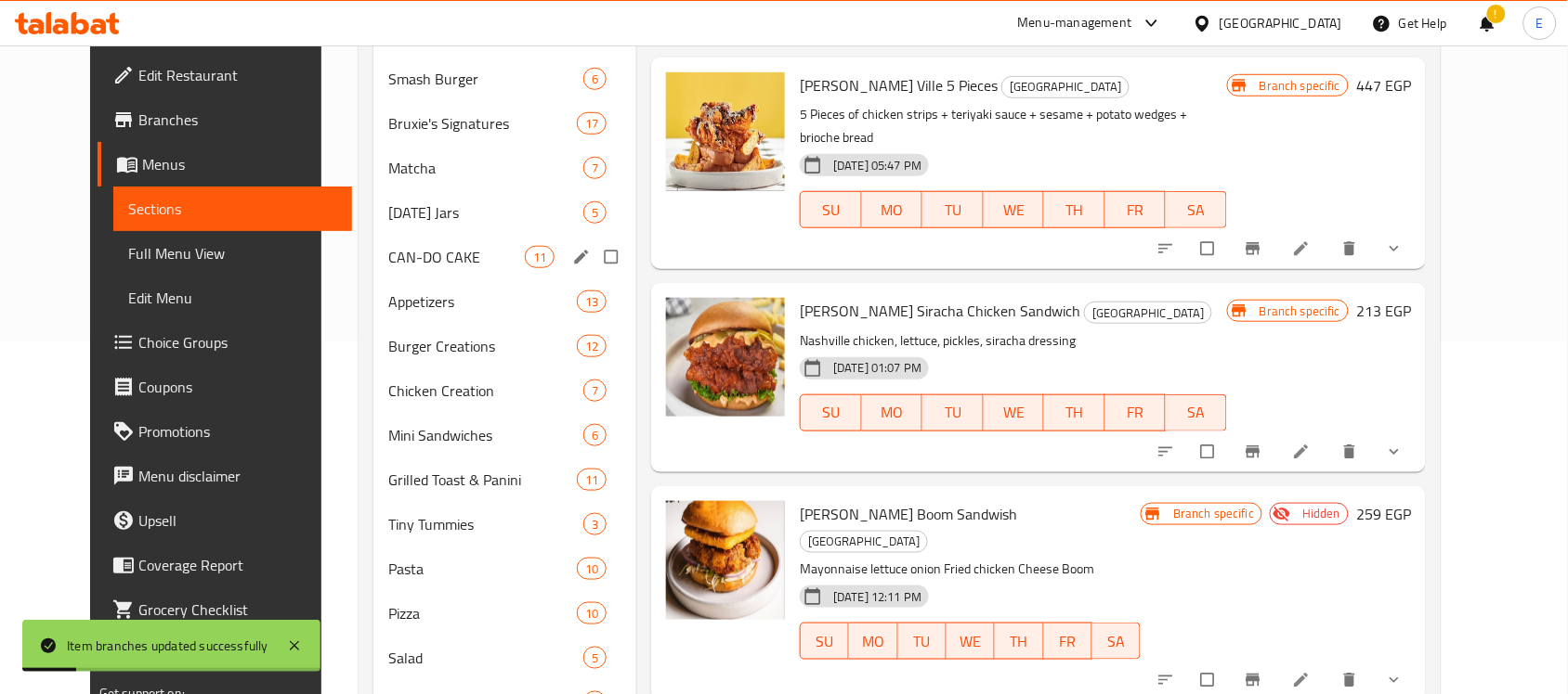
scroll to position [0, 0]
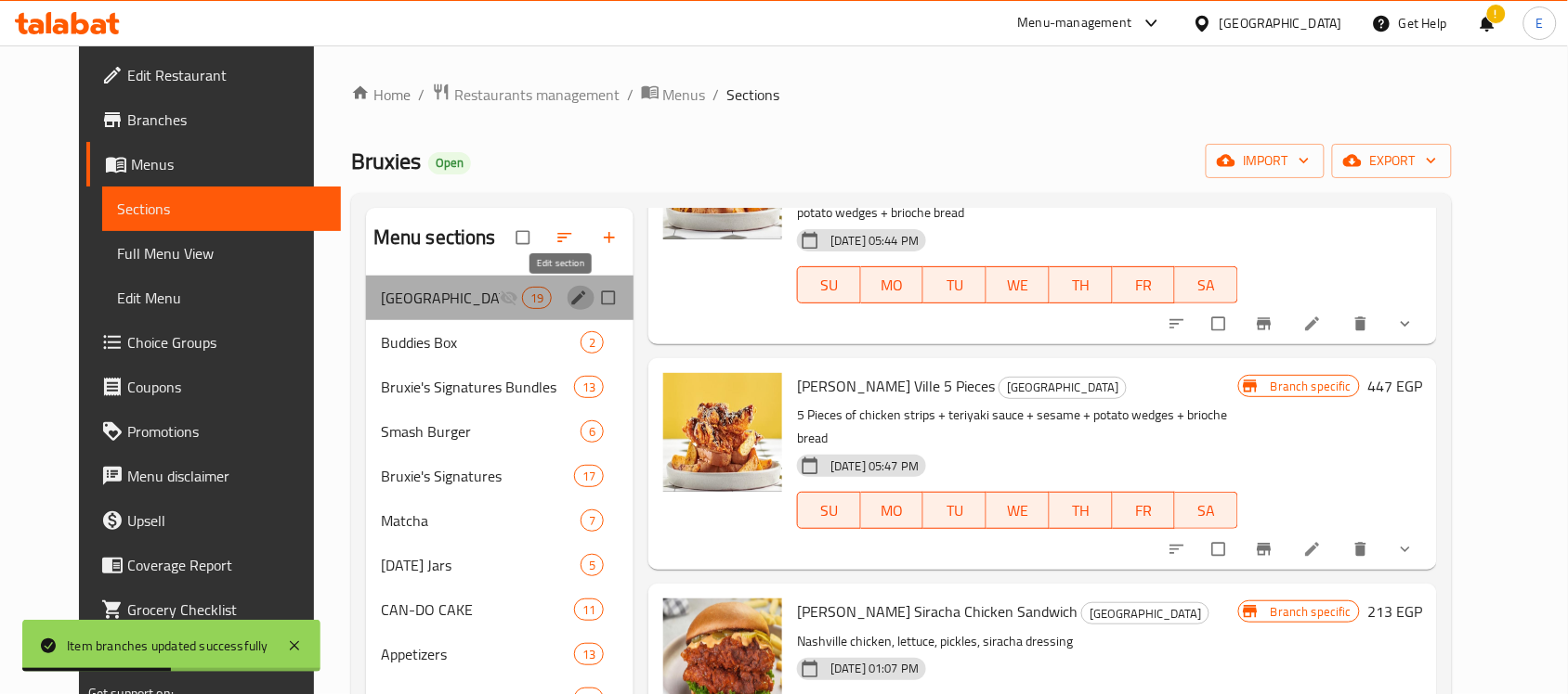
click at [572, 304] on icon "edit" at bounding box center [579, 297] width 14 height 14
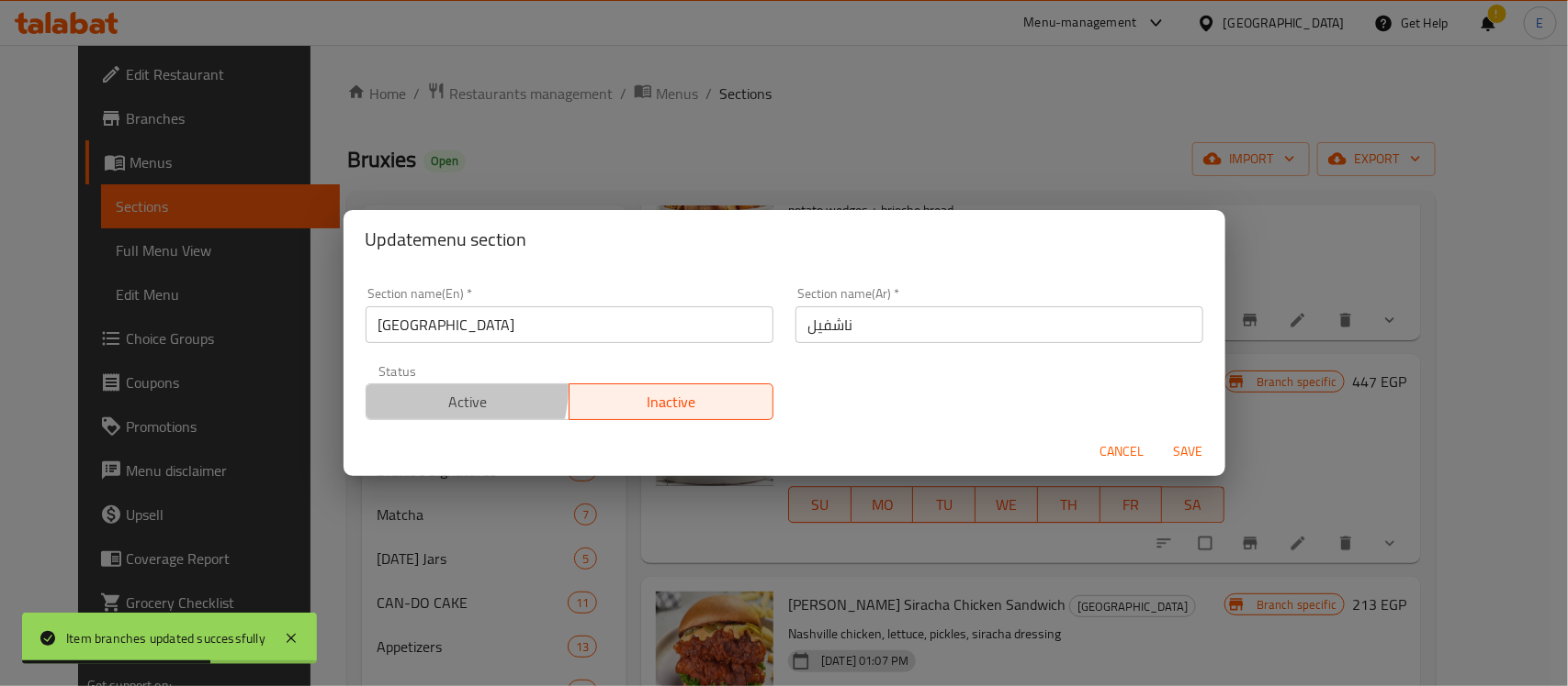
click at [443, 390] on span "Active" at bounding box center [468, 402] width 189 height 27
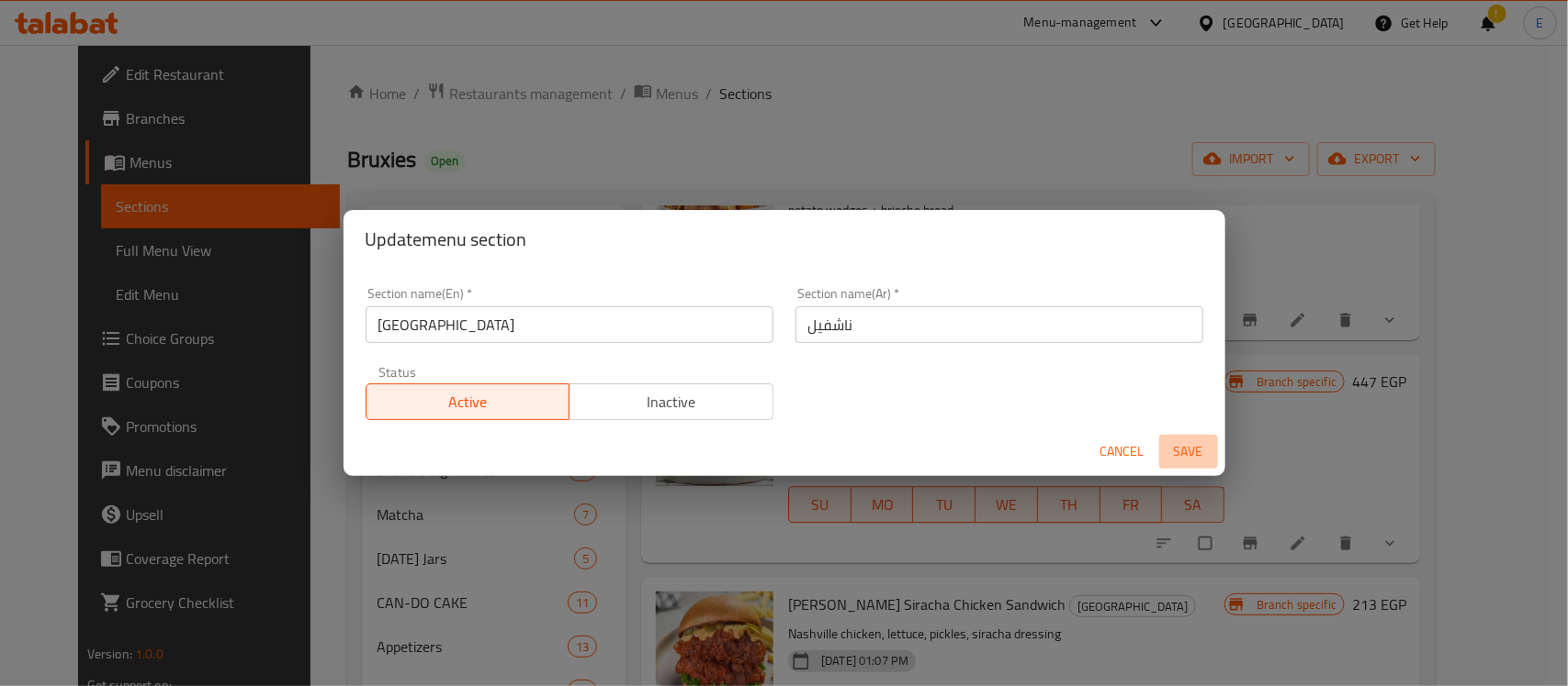
click at [1195, 457] on span "Save" at bounding box center [1188, 452] width 44 height 23
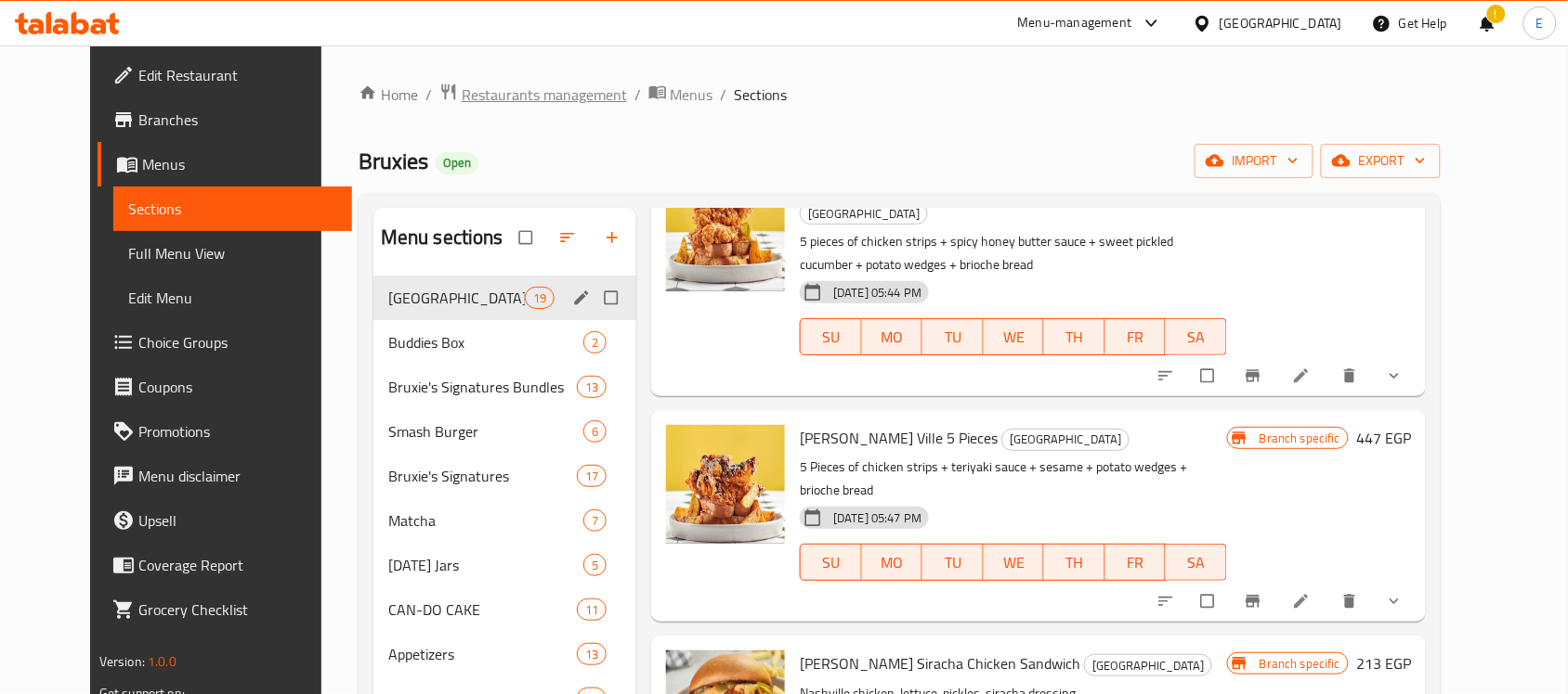
click at [461, 105] on span "Restaurants management" at bounding box center [544, 95] width 165 height 23
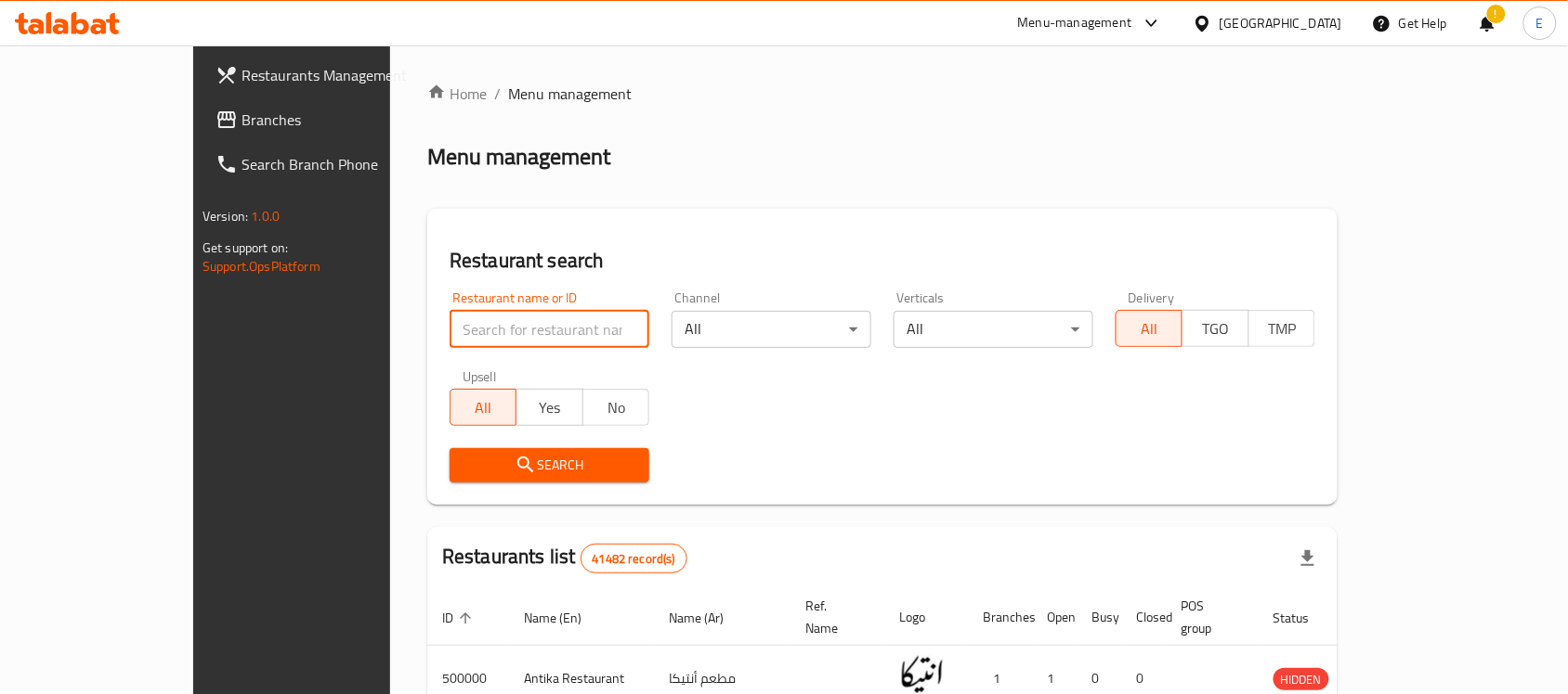
click at [449, 325] on input "search" at bounding box center [549, 330] width 200 height 38
paste input "616805"
type input "616805"
click button "Search" at bounding box center [549, 465] width 200 height 35
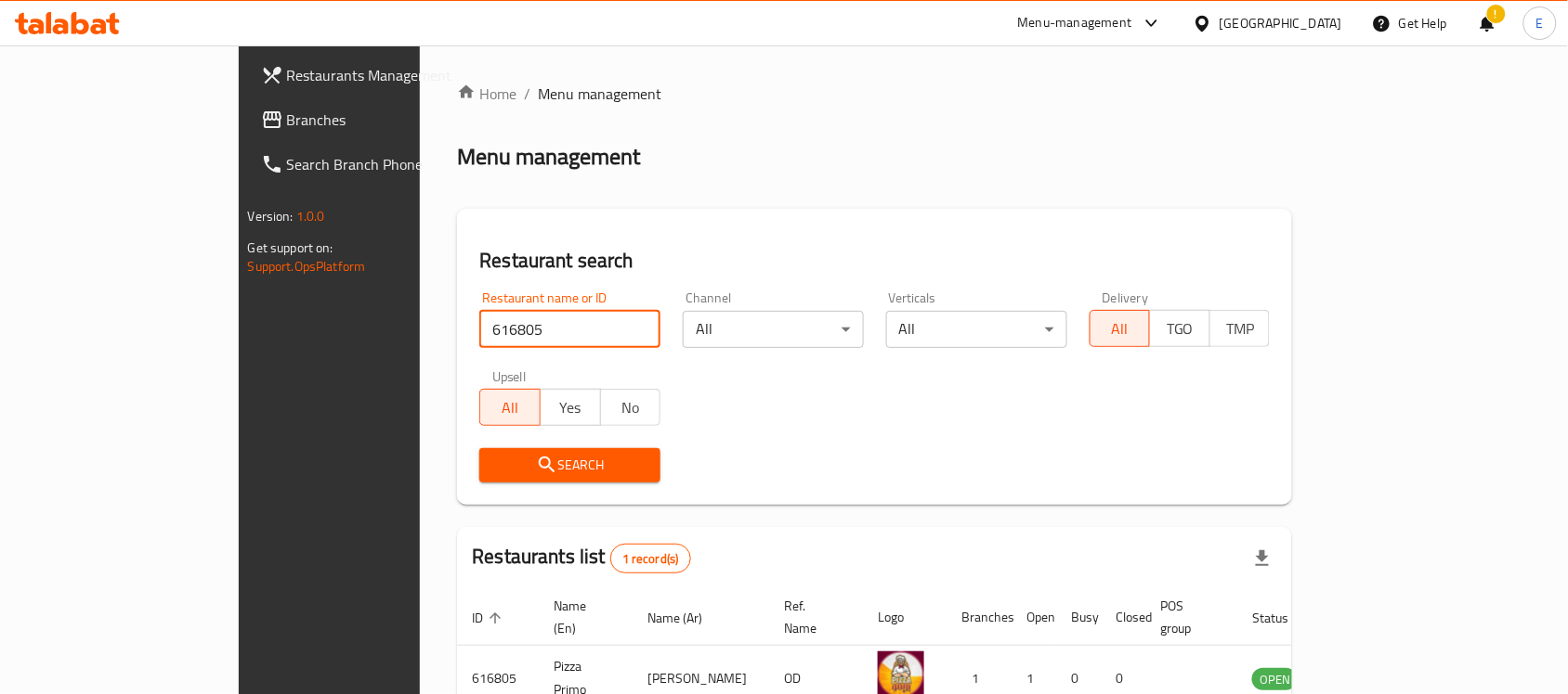
scroll to position [98, 0]
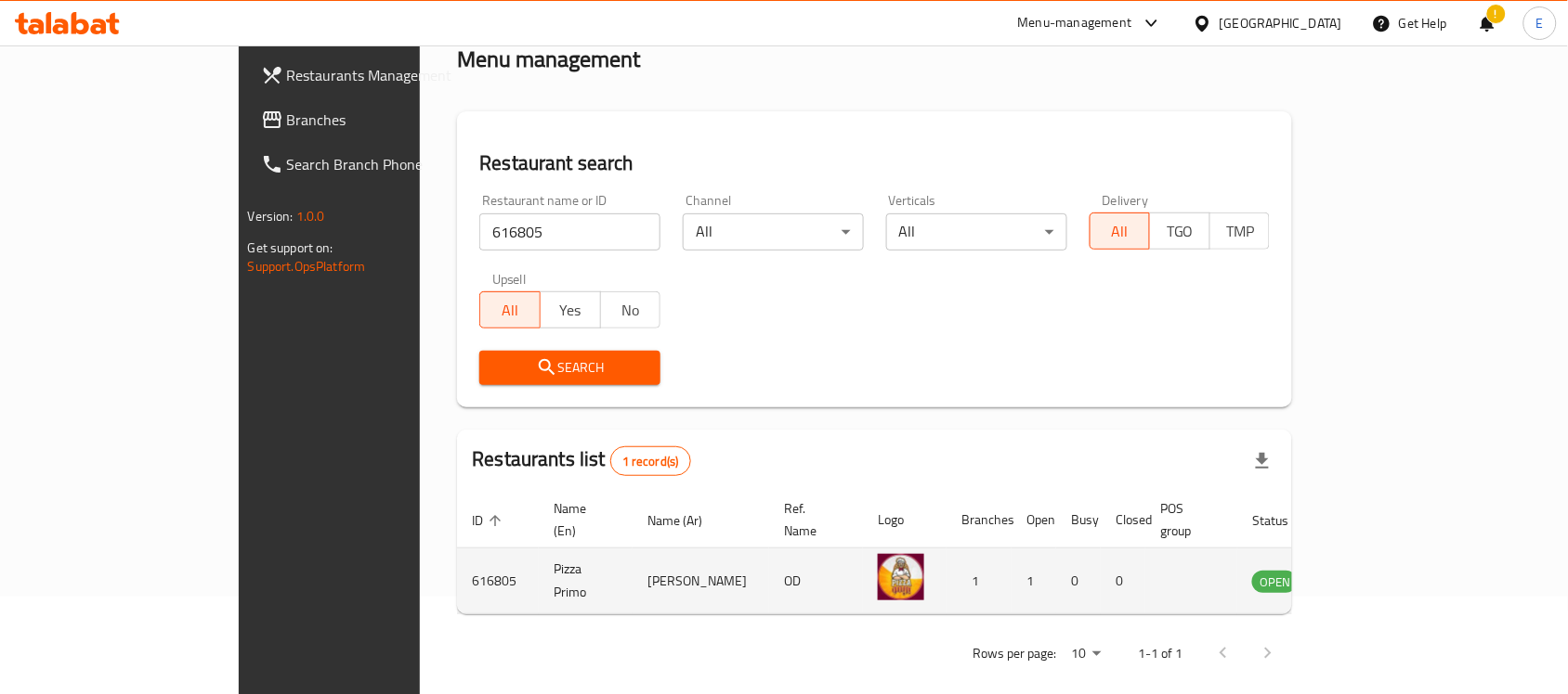
click at [1399, 578] on td "enhanced table" at bounding box center [1367, 581] width 64 height 66
click at [1372, 570] on icon "enhanced table" at bounding box center [1360, 581] width 23 height 23
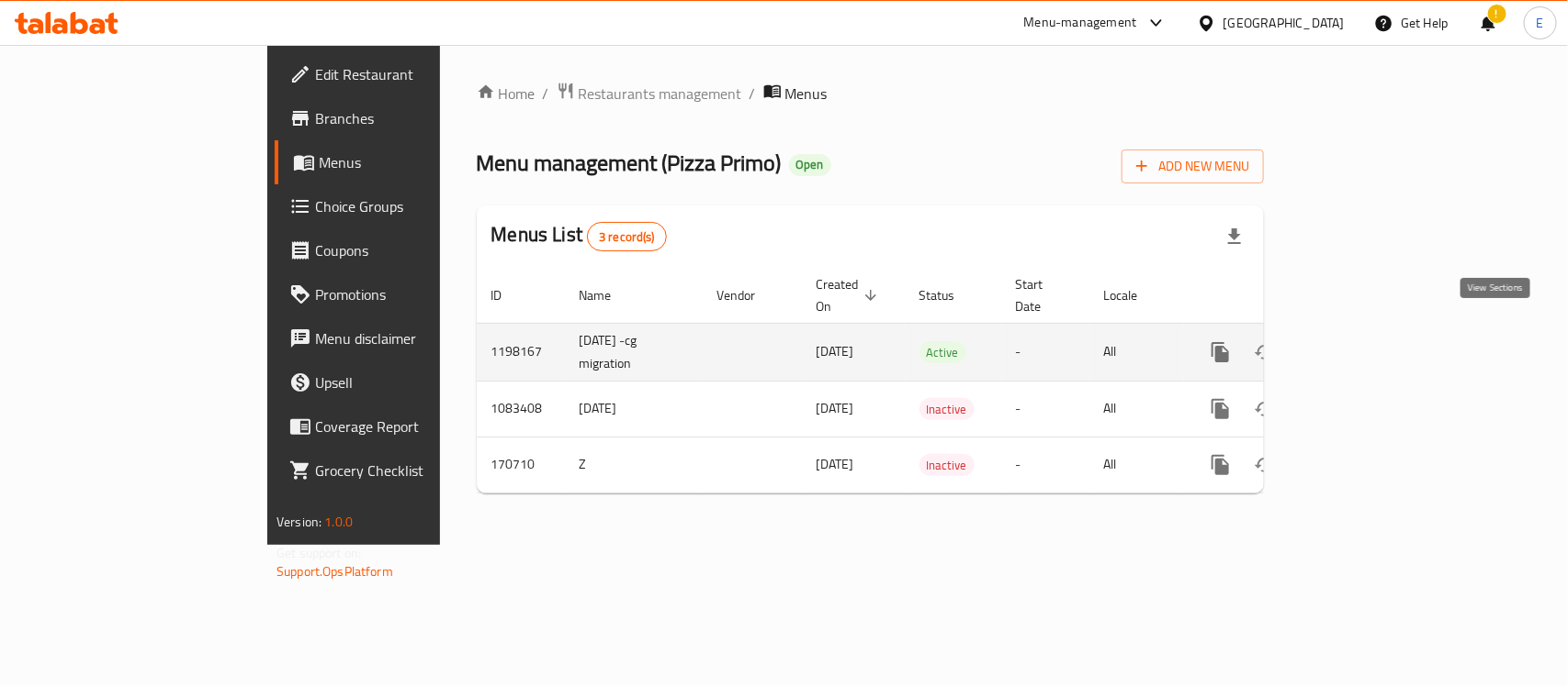
click at [1361, 344] on icon "enhanced table" at bounding box center [1352, 353] width 17 height 17
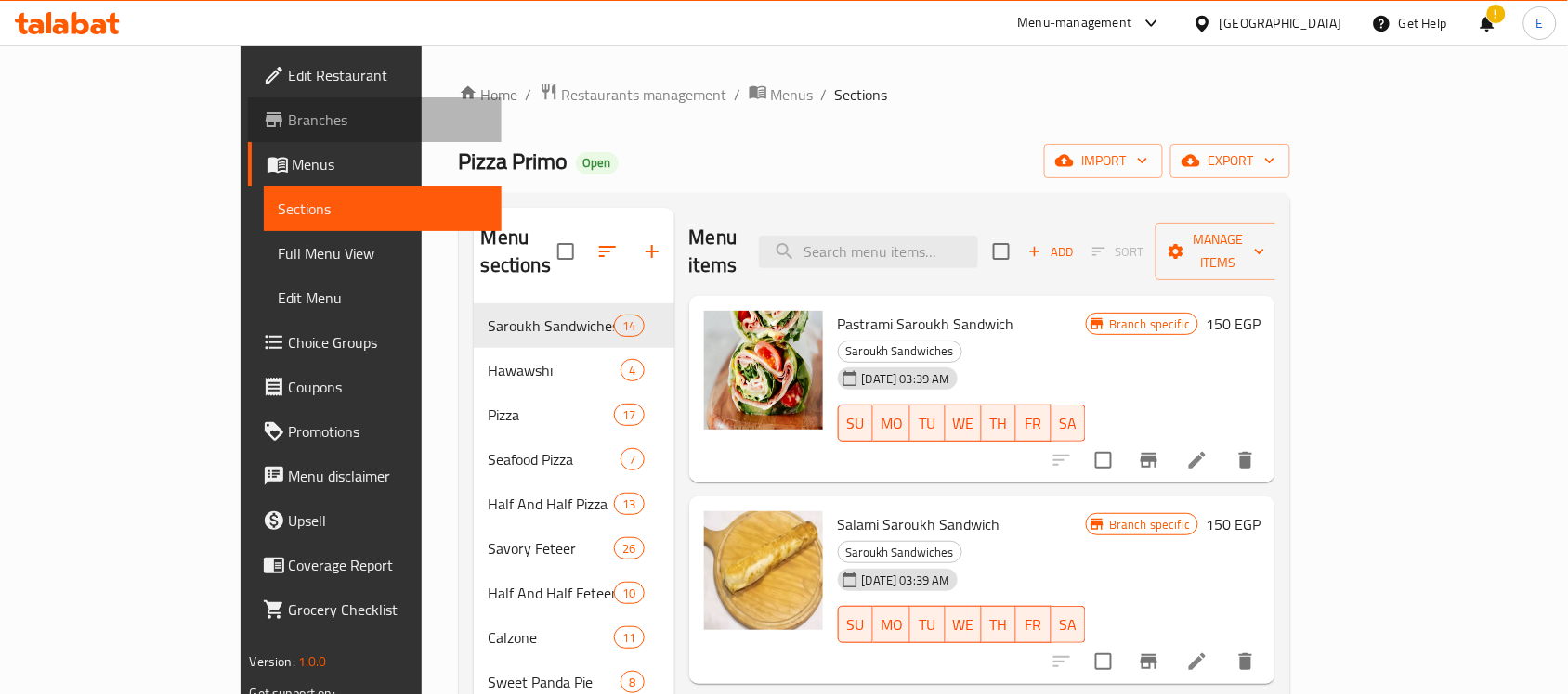
click at [288, 122] on span "Branches" at bounding box center [388, 120] width 199 height 23
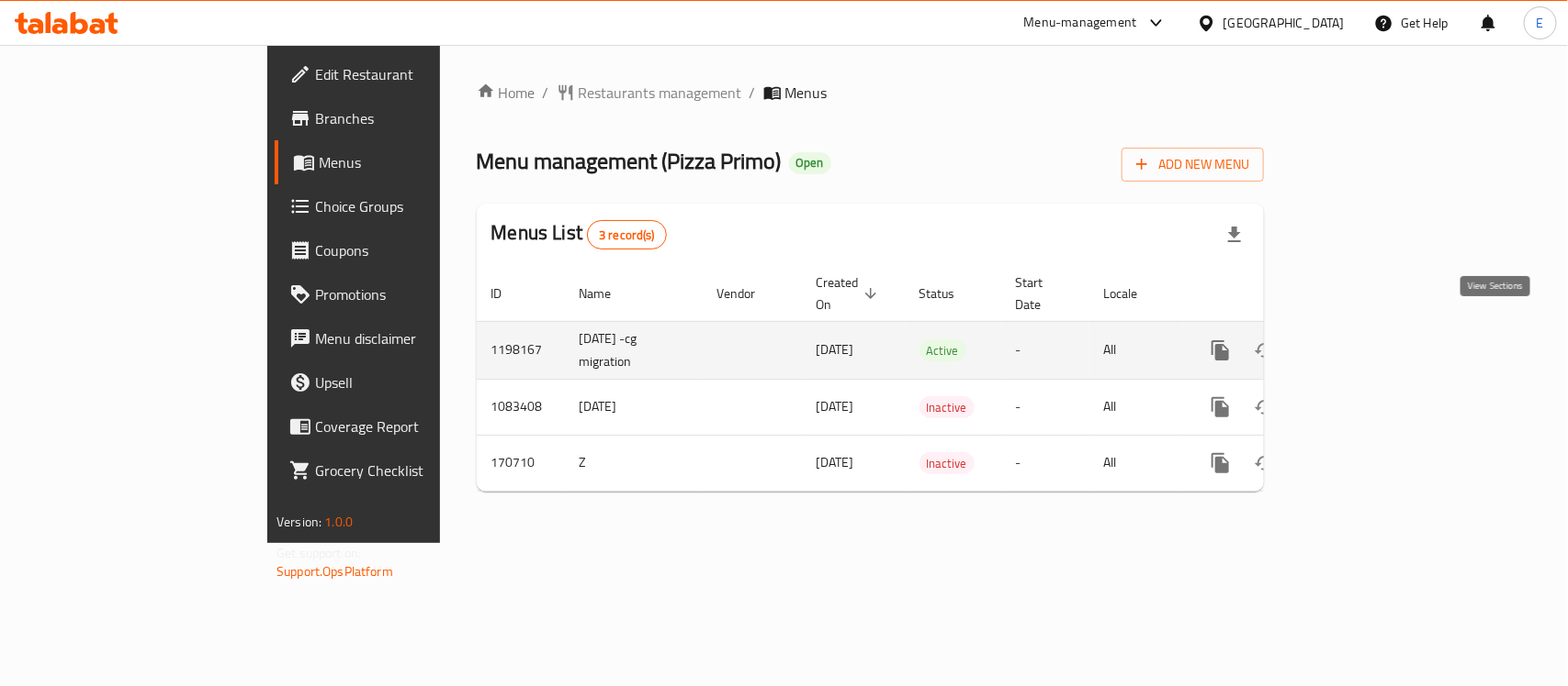
click at [1364, 340] on icon "enhanced table" at bounding box center [1352, 351] width 22 height 22
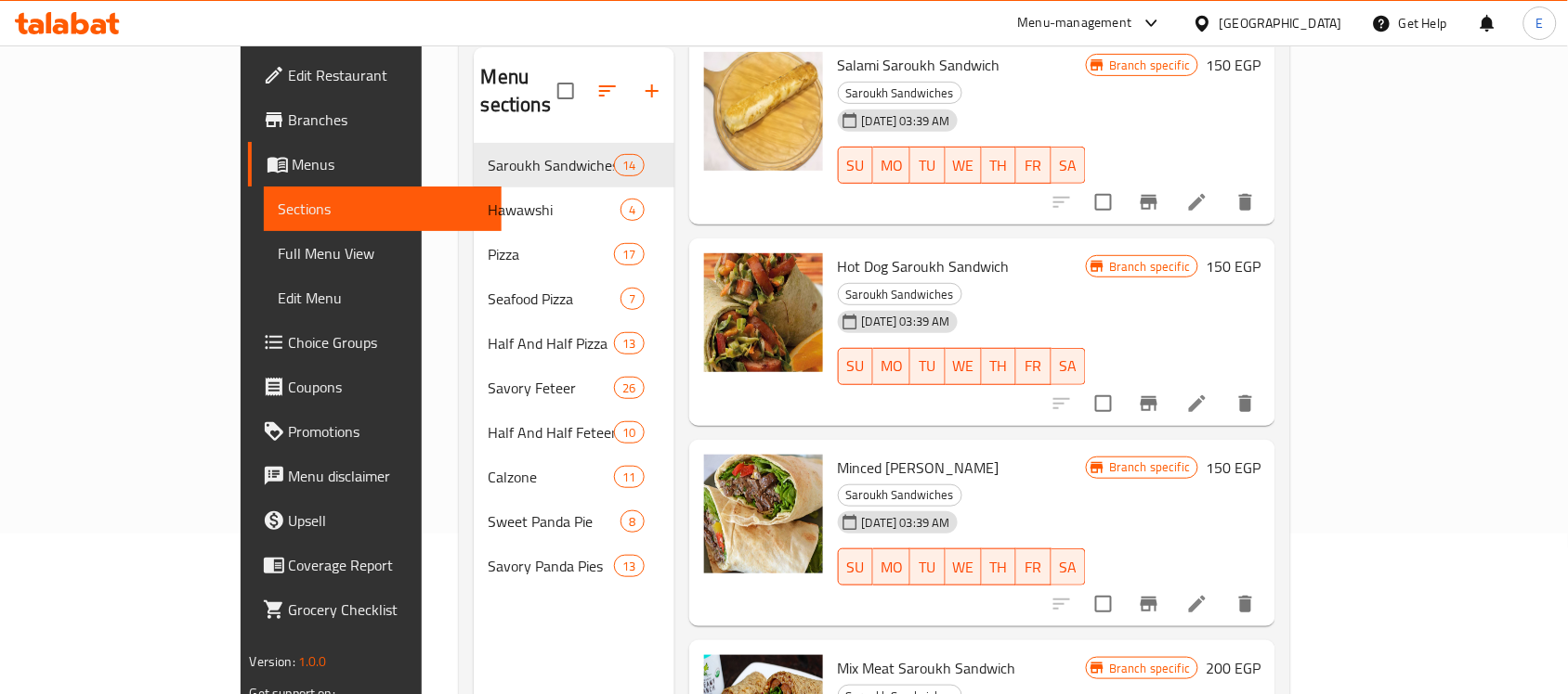
scroll to position [160, 0]
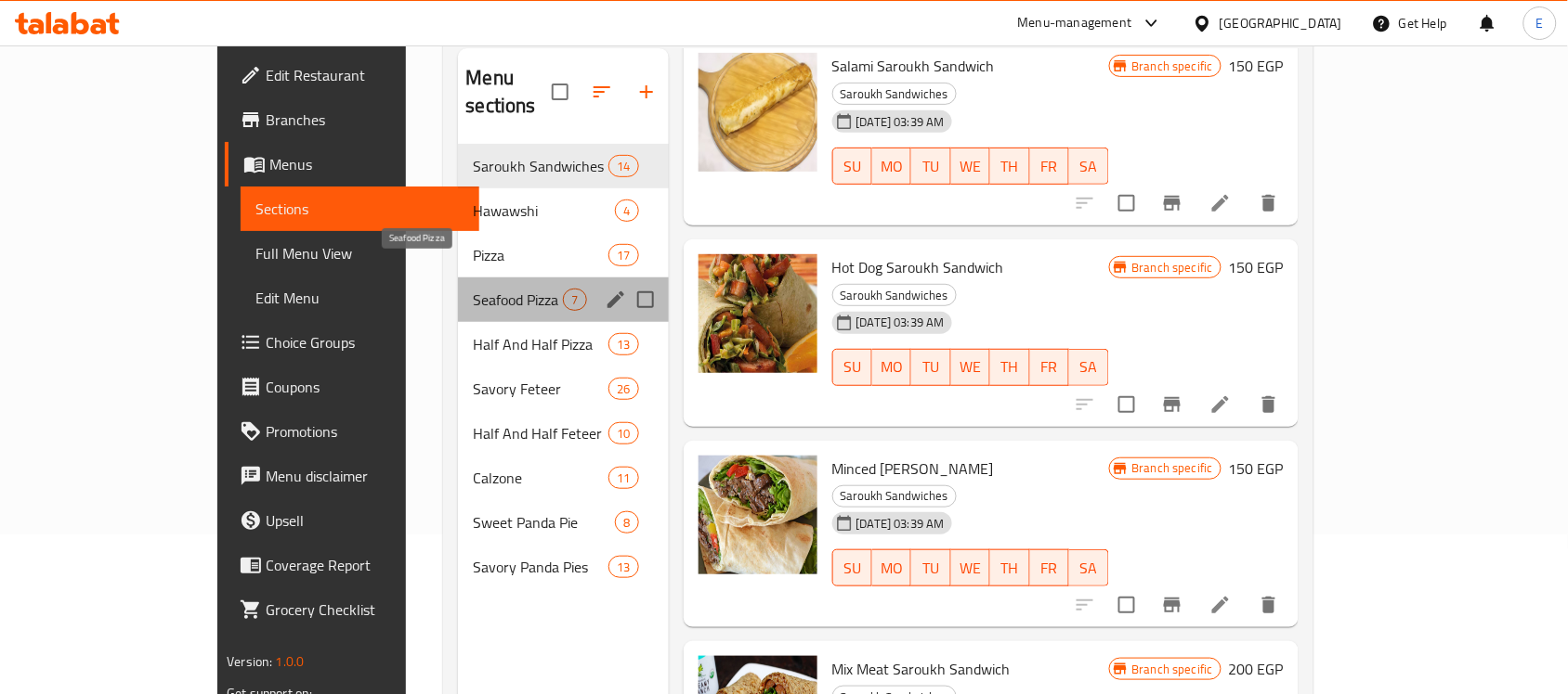
click at [478, 288] on span "Seafood Pizza" at bounding box center [518, 300] width 90 height 23
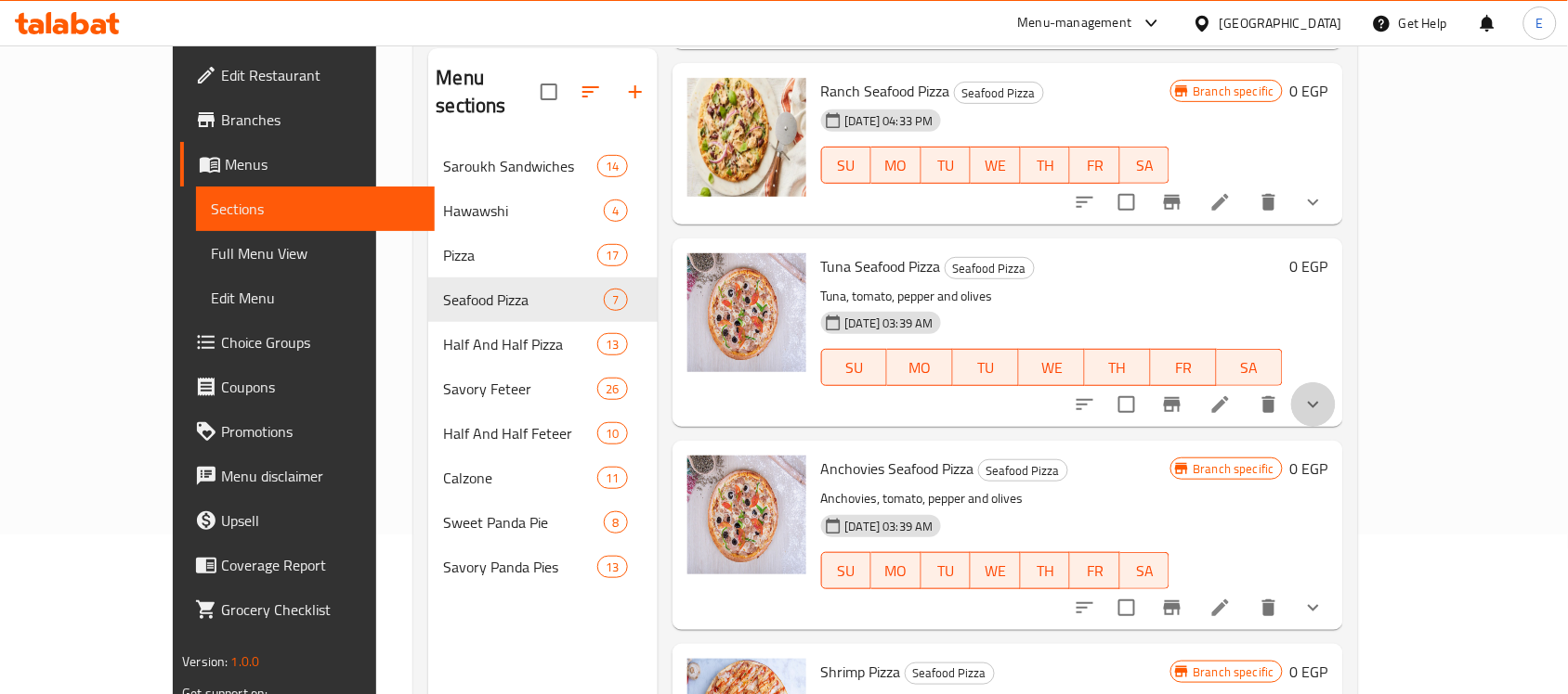
click at [1336, 382] on button "show more" at bounding box center [1312, 404] width 44 height 44
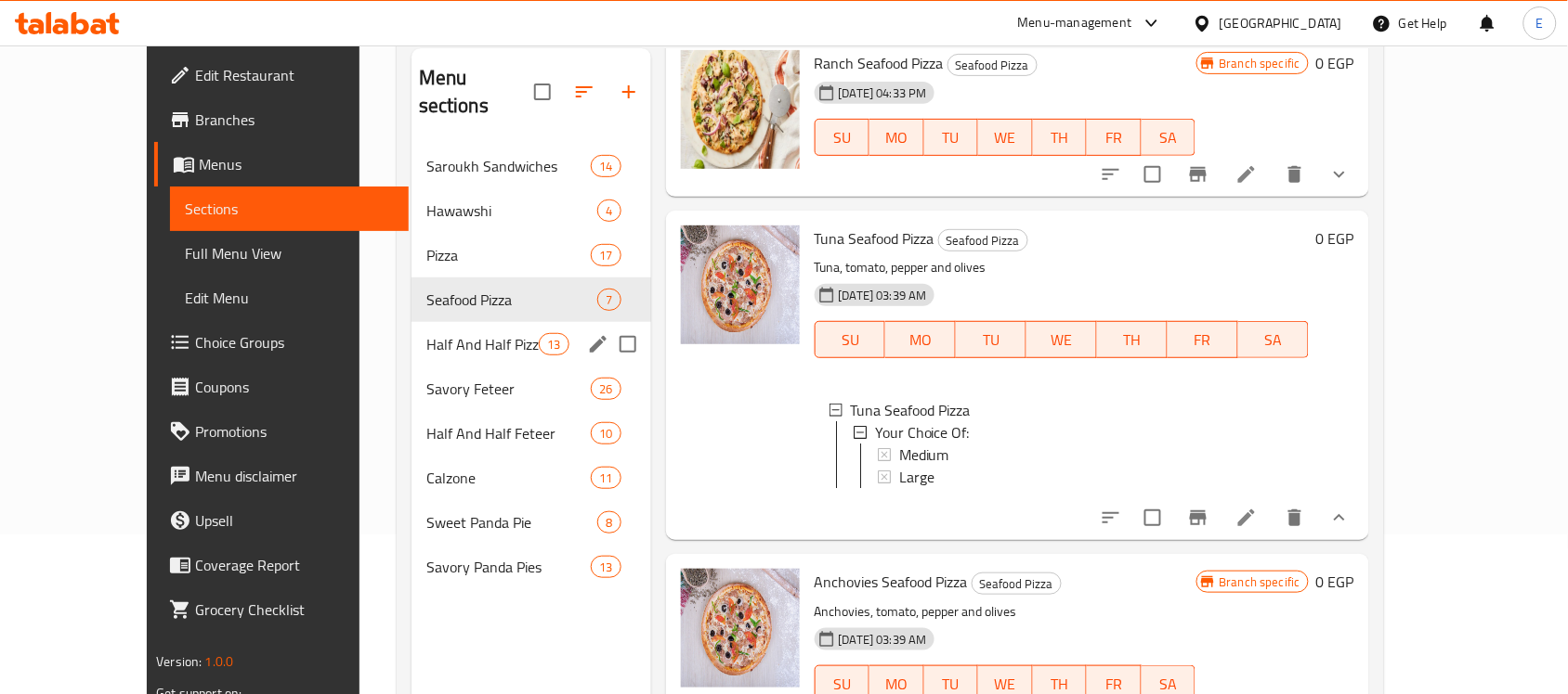
click at [411, 322] on div "Half And Half Pizza 13" at bounding box center [531, 344] width 240 height 44
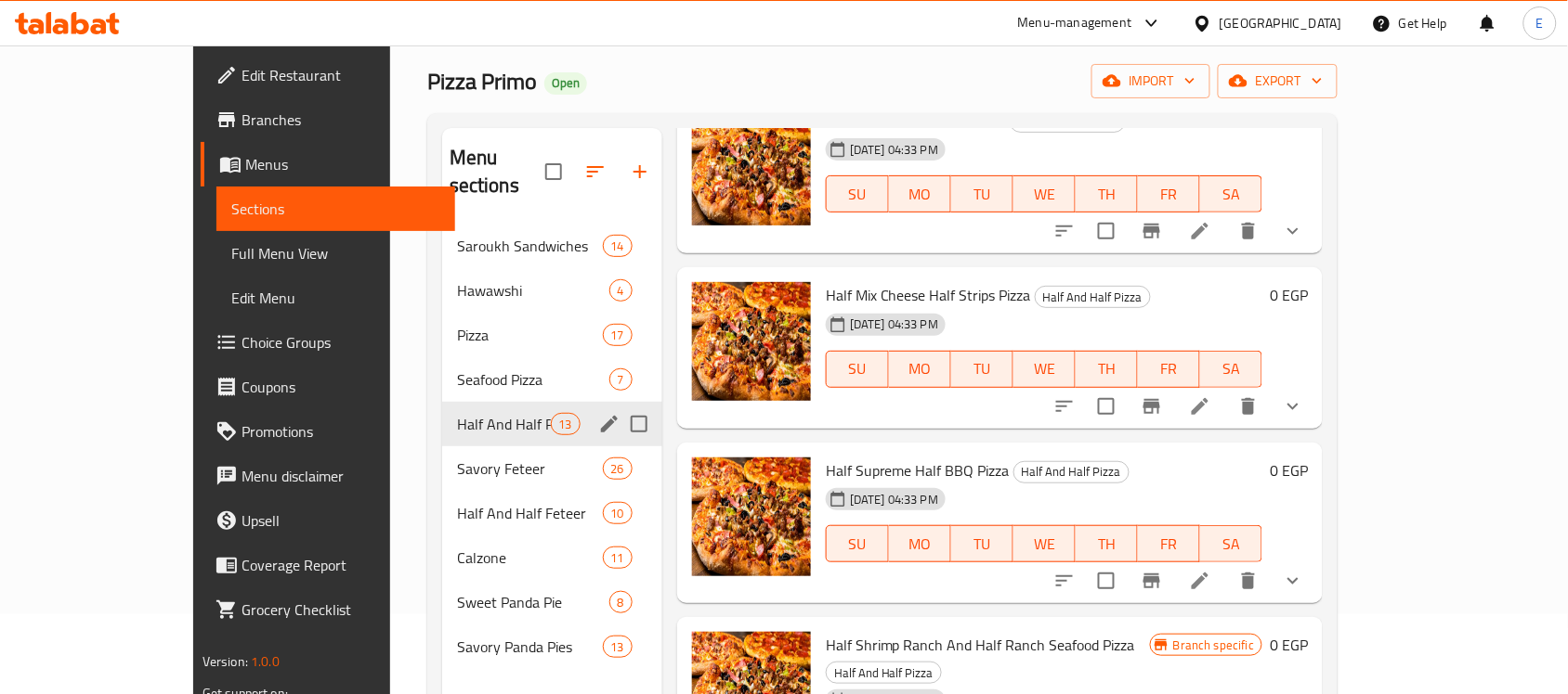
scroll to position [79, 0]
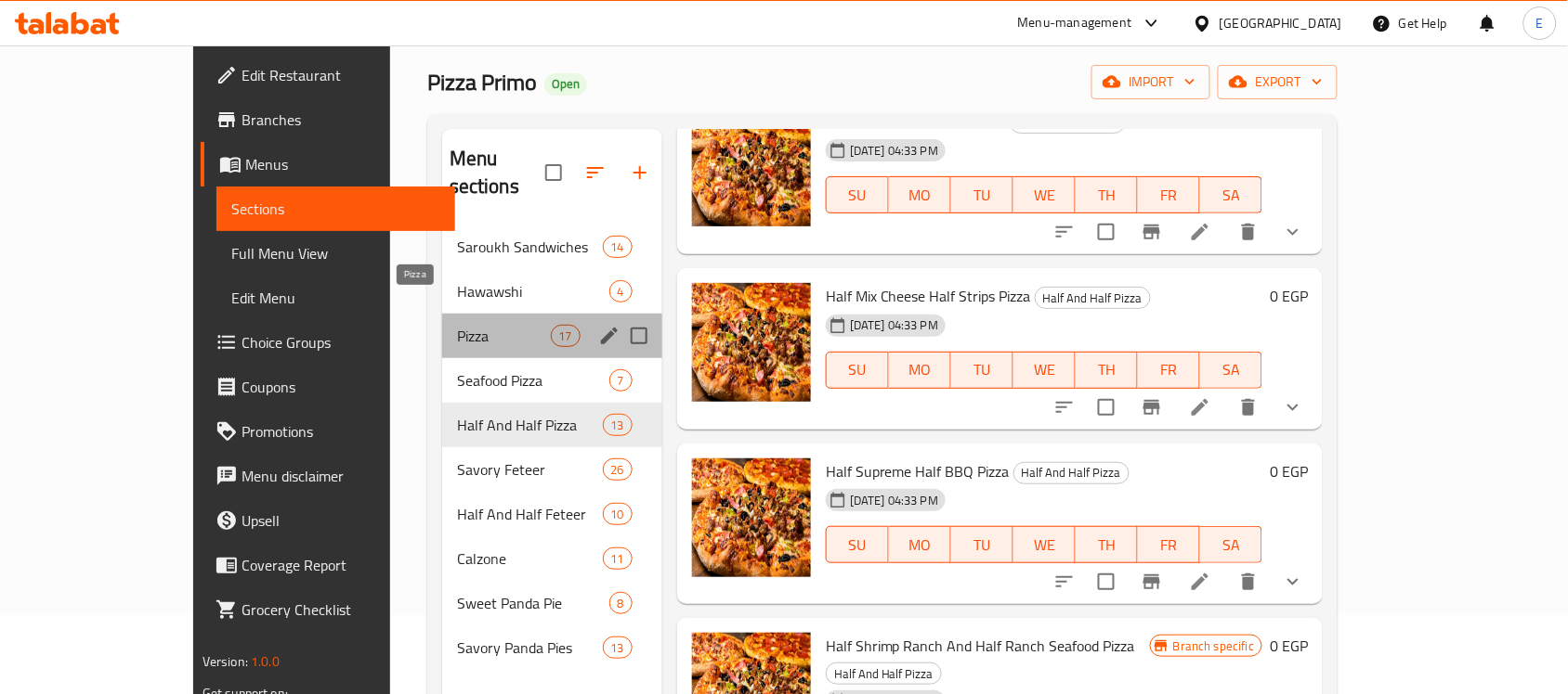
click at [457, 325] on span "Pizza" at bounding box center [504, 336] width 94 height 23
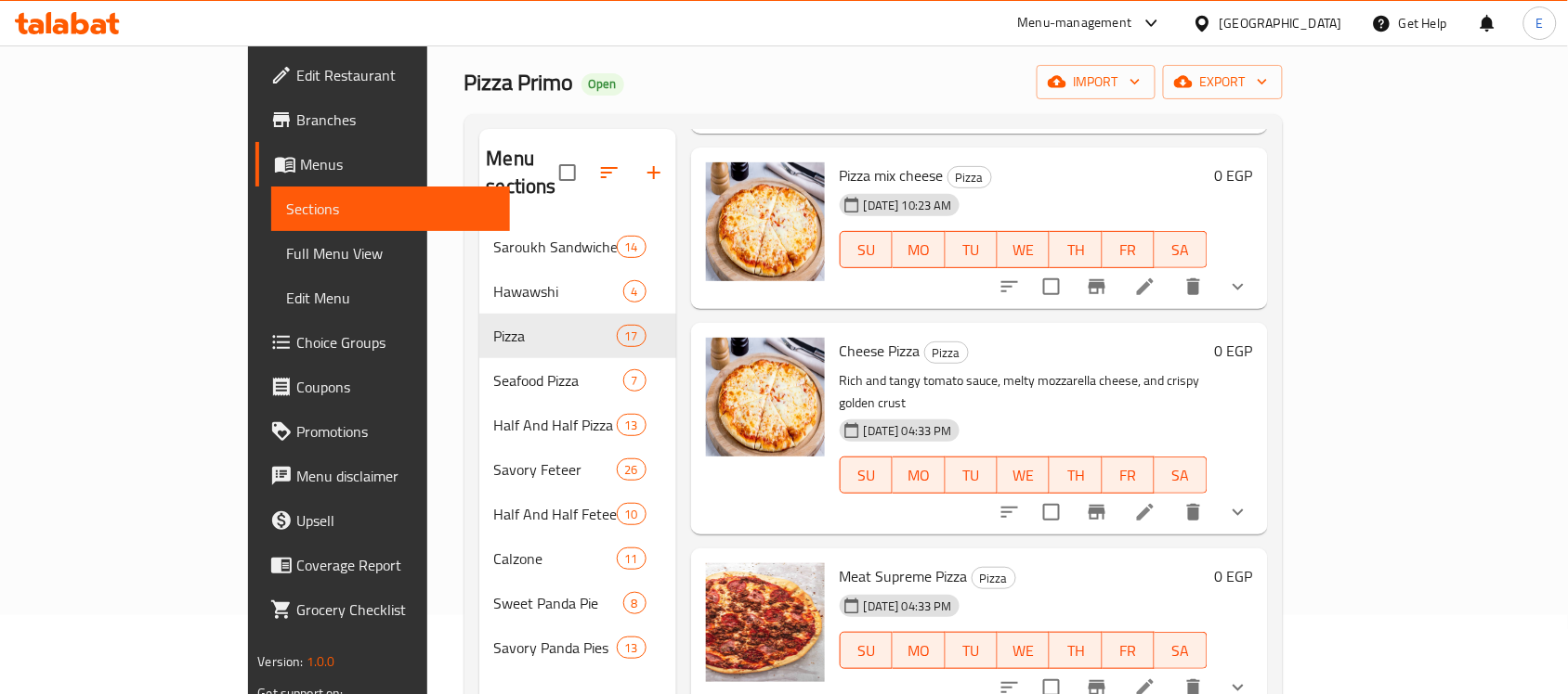
scroll to position [290, 0]
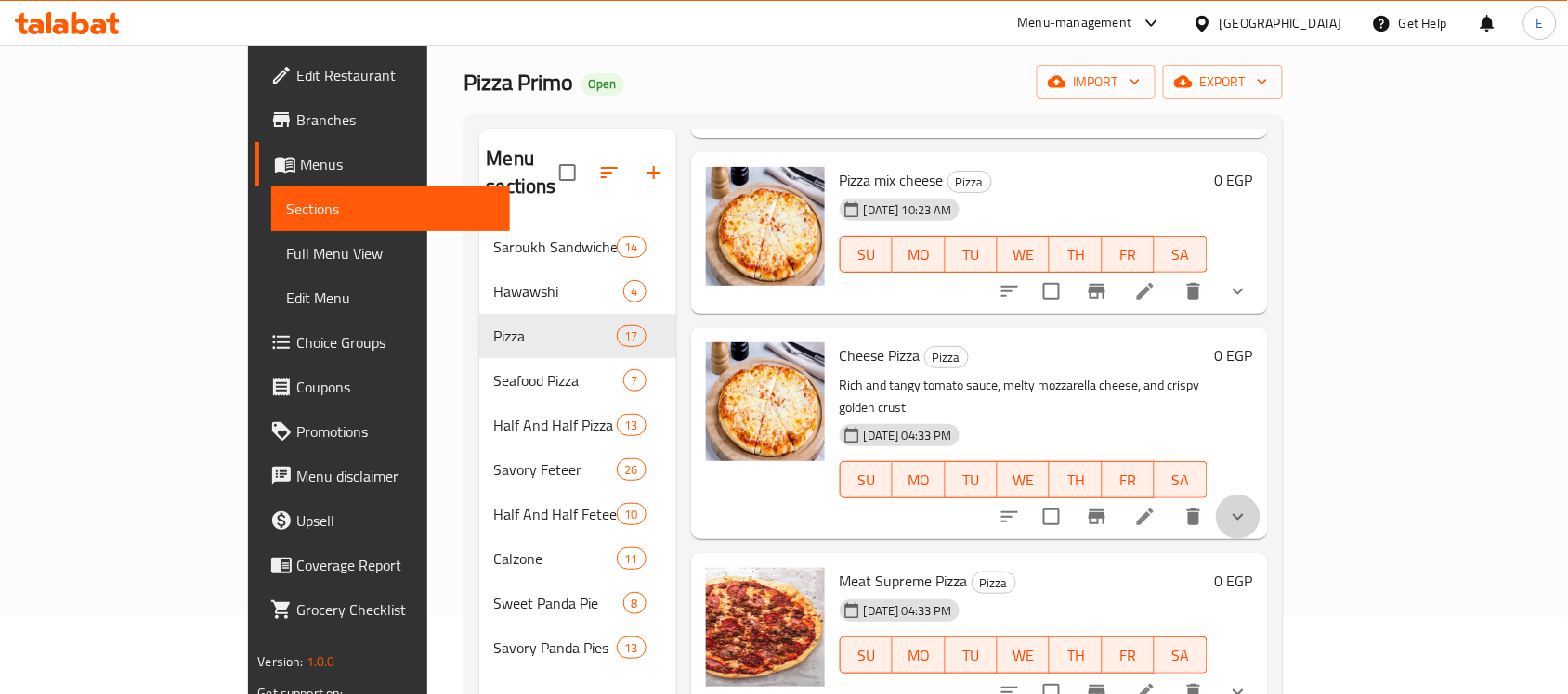
click at [1261, 495] on button "show more" at bounding box center [1237, 517] width 44 height 44
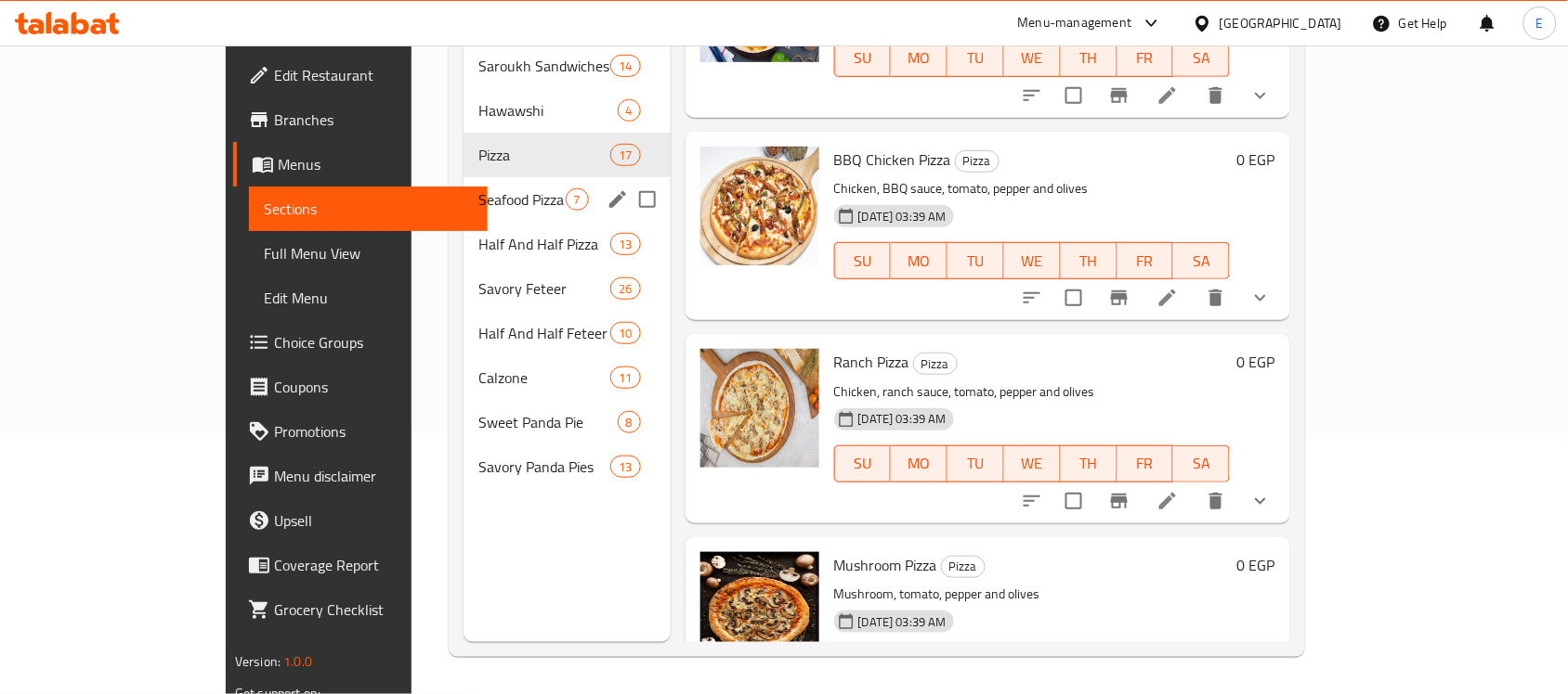
scroll to position [122, 0]
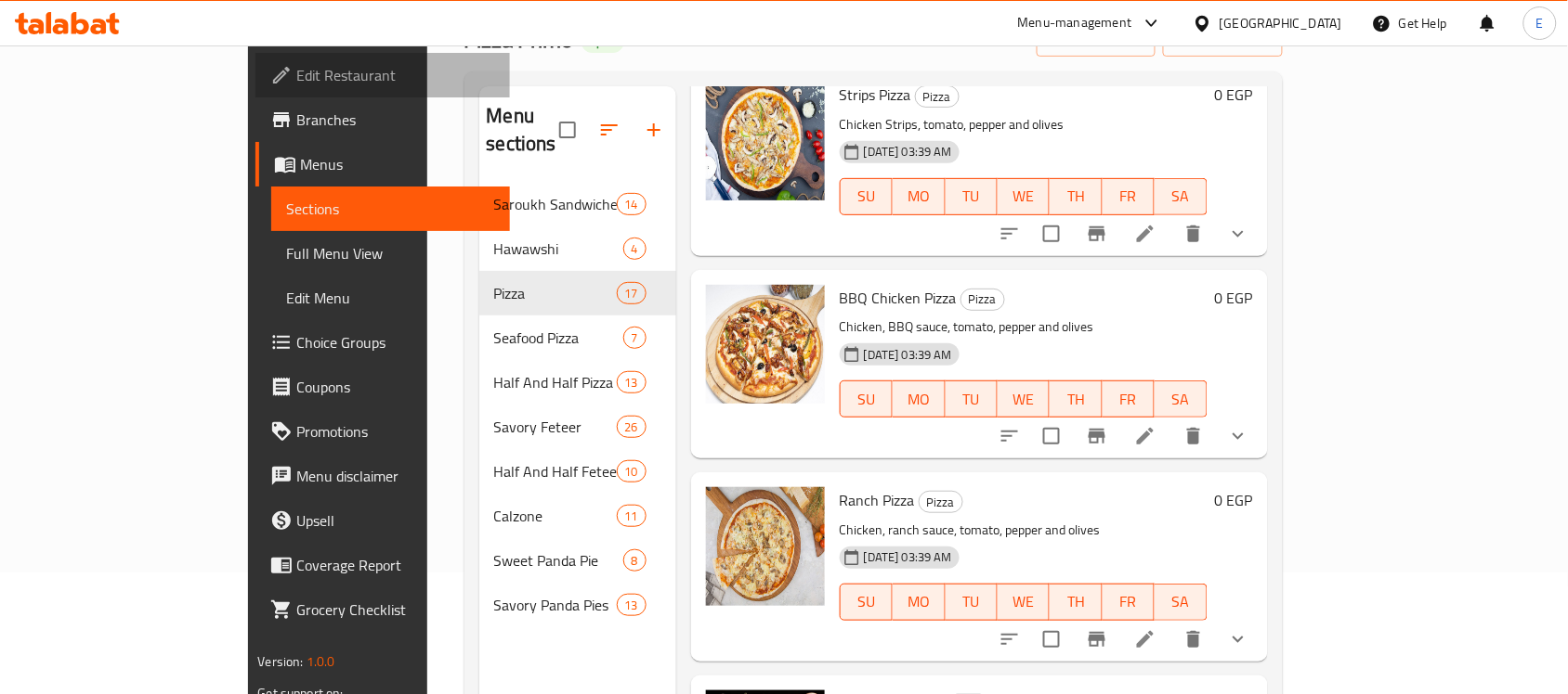
click at [296, 76] on span "Edit Restaurant" at bounding box center [396, 75] width 199 height 23
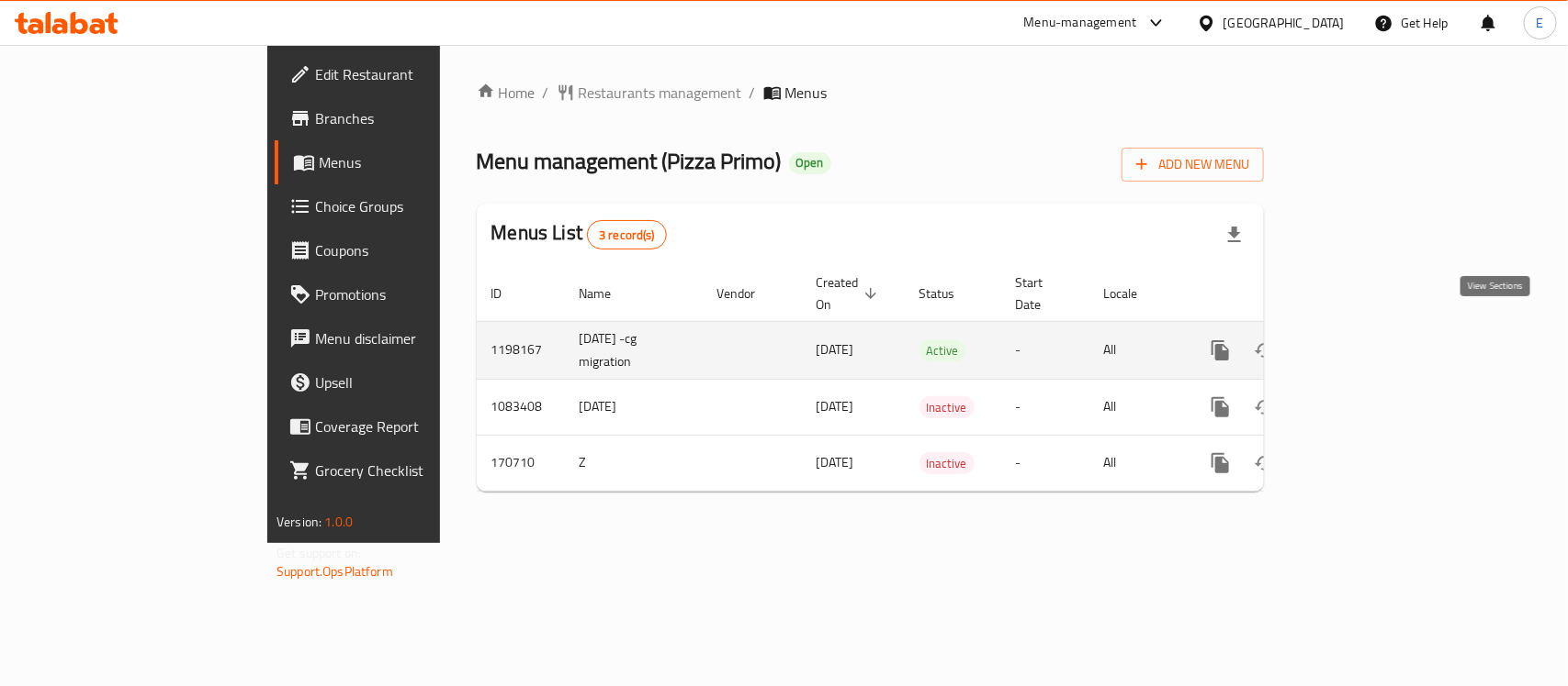
click at [1364, 340] on icon "enhanced table" at bounding box center [1352, 351] width 22 height 22
